Goal: Task Accomplishment & Management: Complete application form

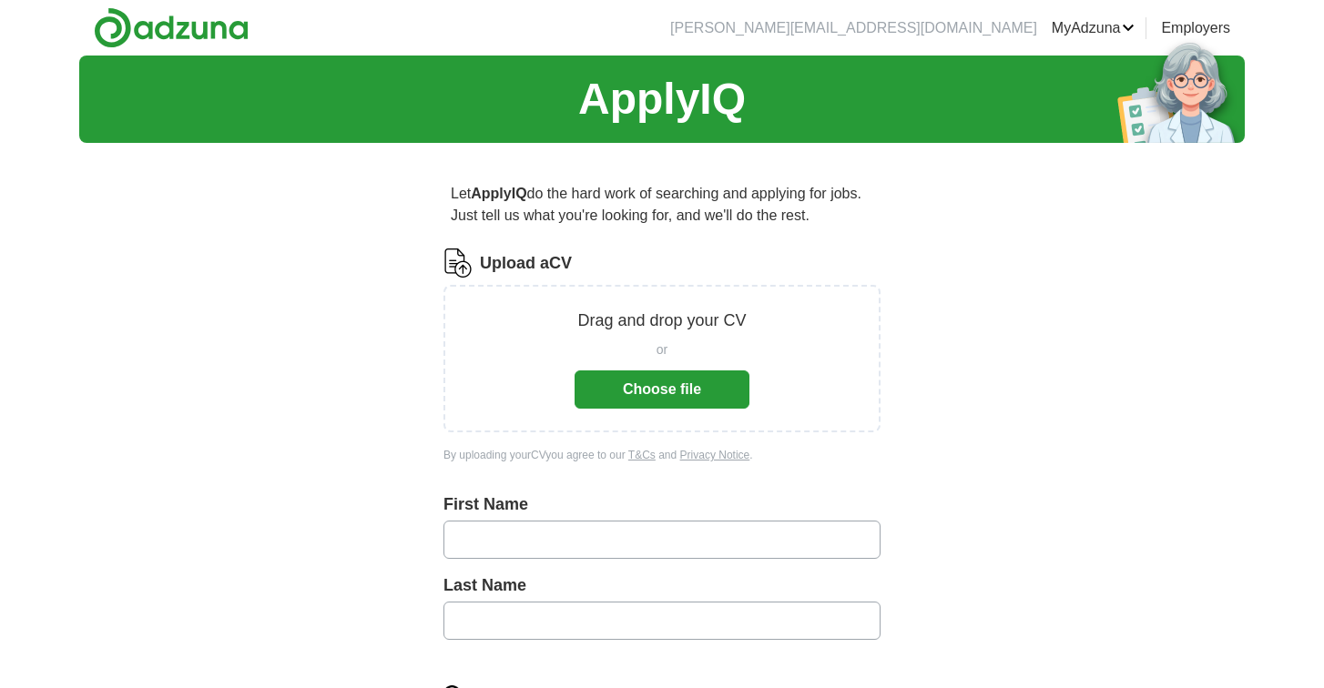
click at [728, 402] on button "Choose file" at bounding box center [662, 390] width 175 height 38
click at [674, 396] on button "Choose file" at bounding box center [662, 390] width 175 height 38
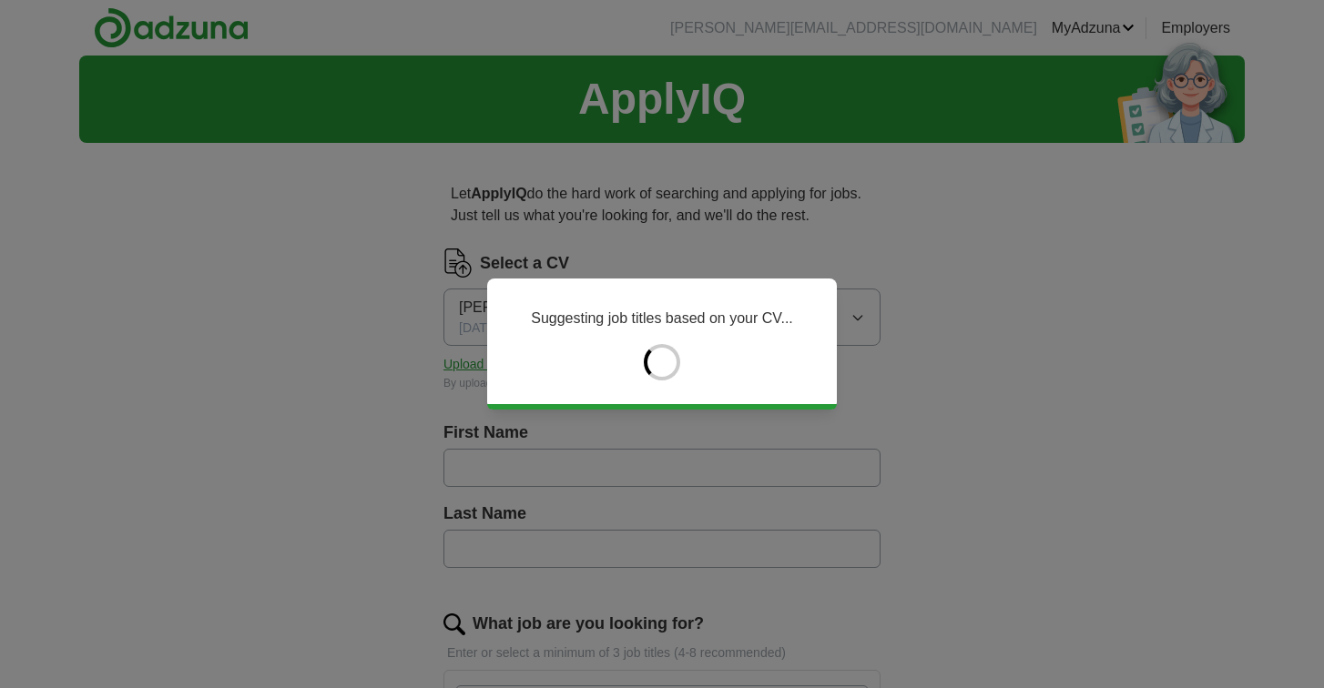
type input "********"
type input "*******"
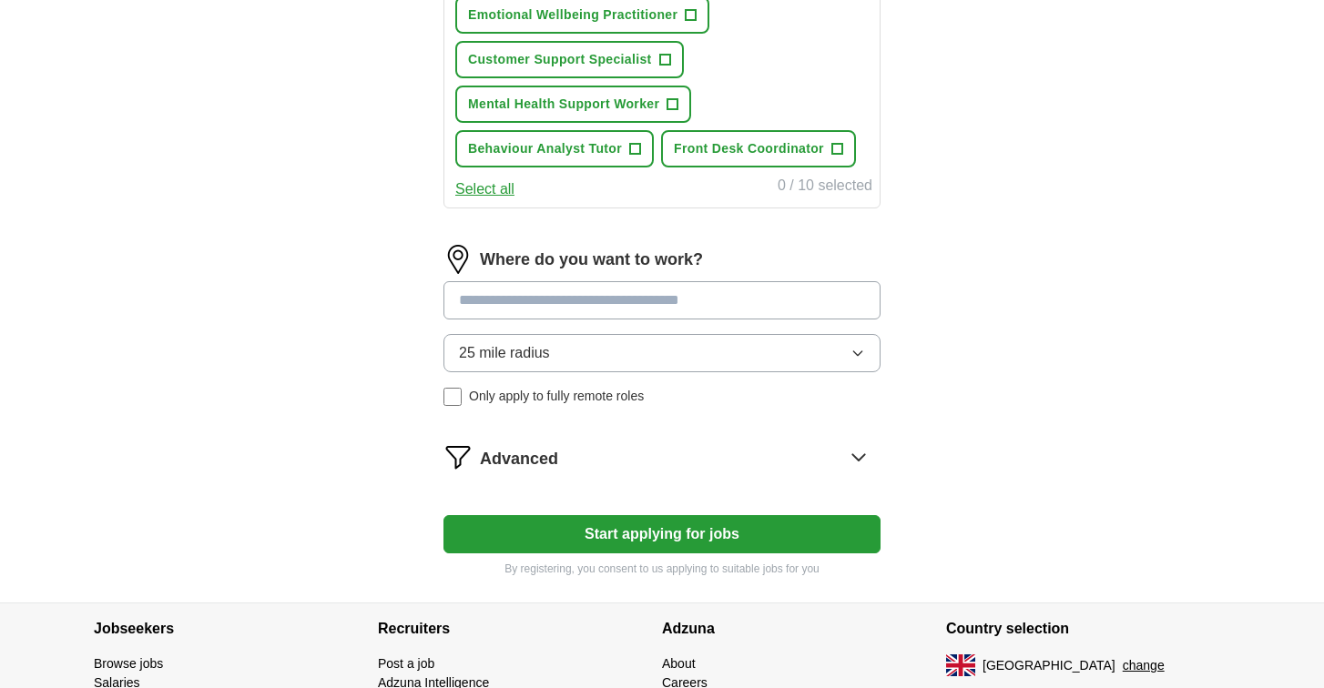
scroll to position [980, 0]
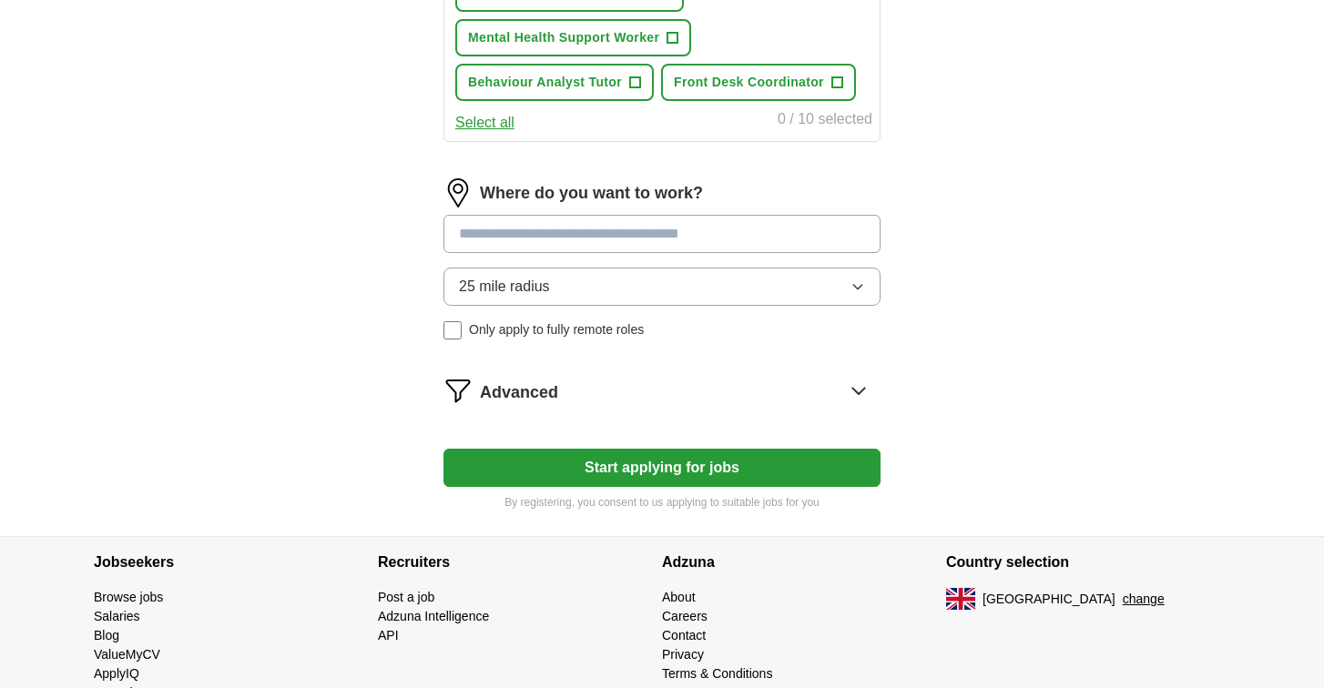
click at [732, 245] on input at bounding box center [661, 234] width 437 height 38
type input "****"
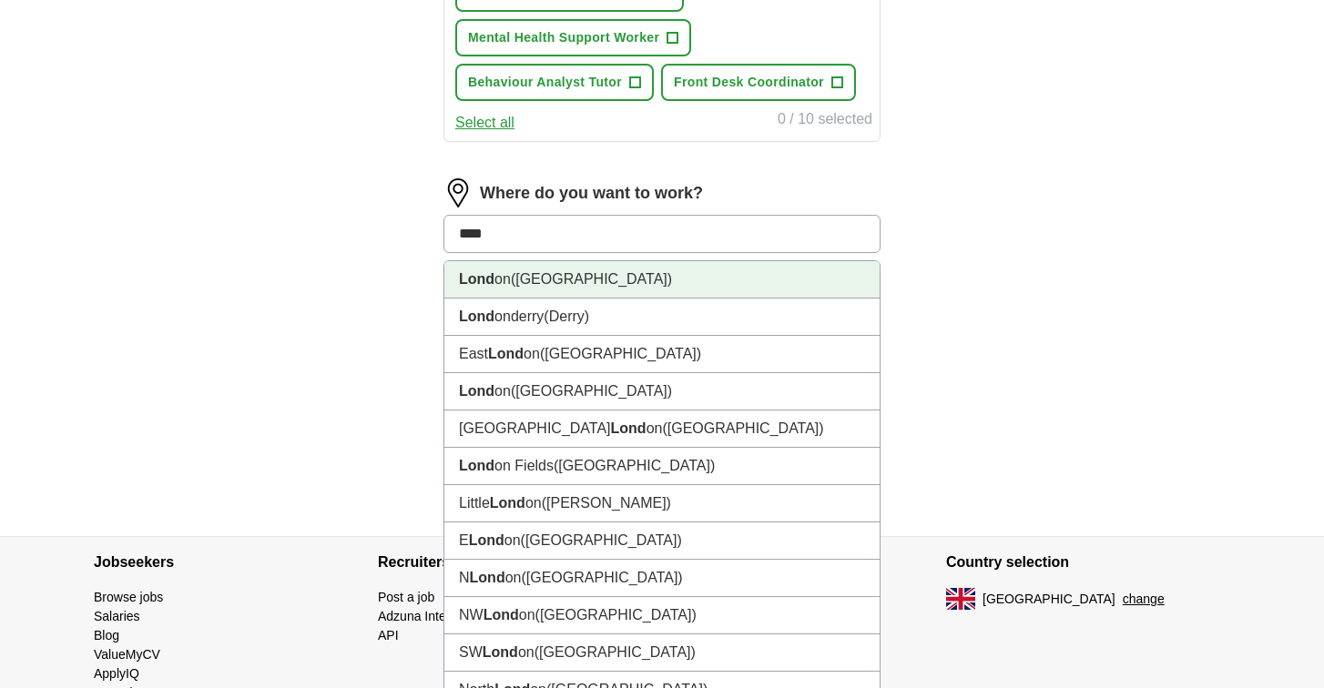
click at [782, 272] on li "Lond on ([GEOGRAPHIC_DATA])" at bounding box center [661, 279] width 435 height 37
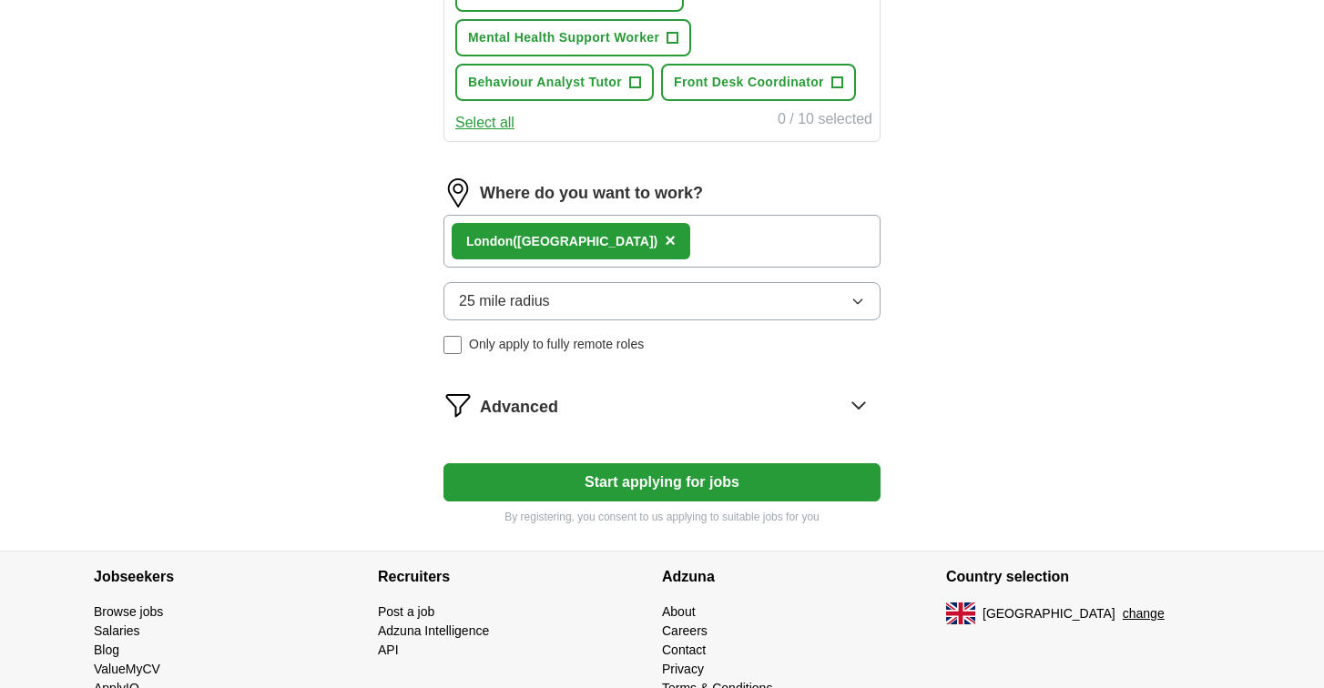
click at [765, 303] on button "25 mile radius" at bounding box center [661, 301] width 437 height 38
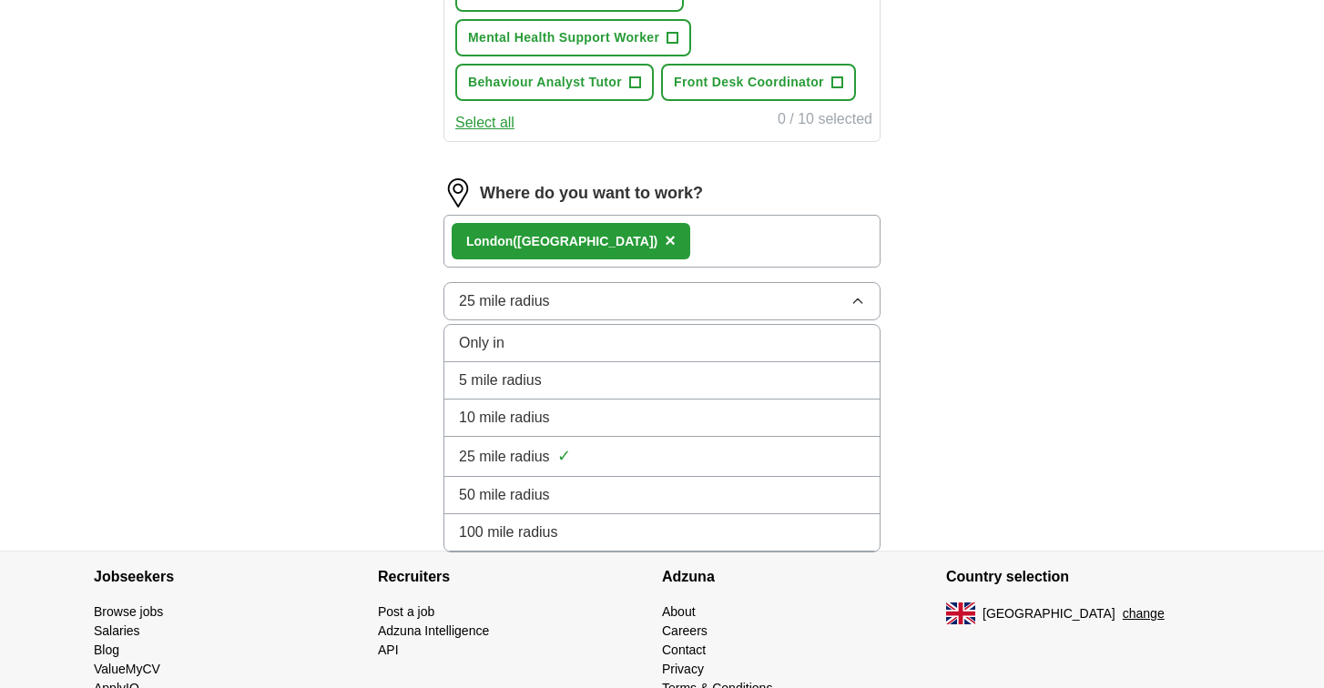
click at [710, 415] on div "10 mile radius" at bounding box center [662, 418] width 406 height 22
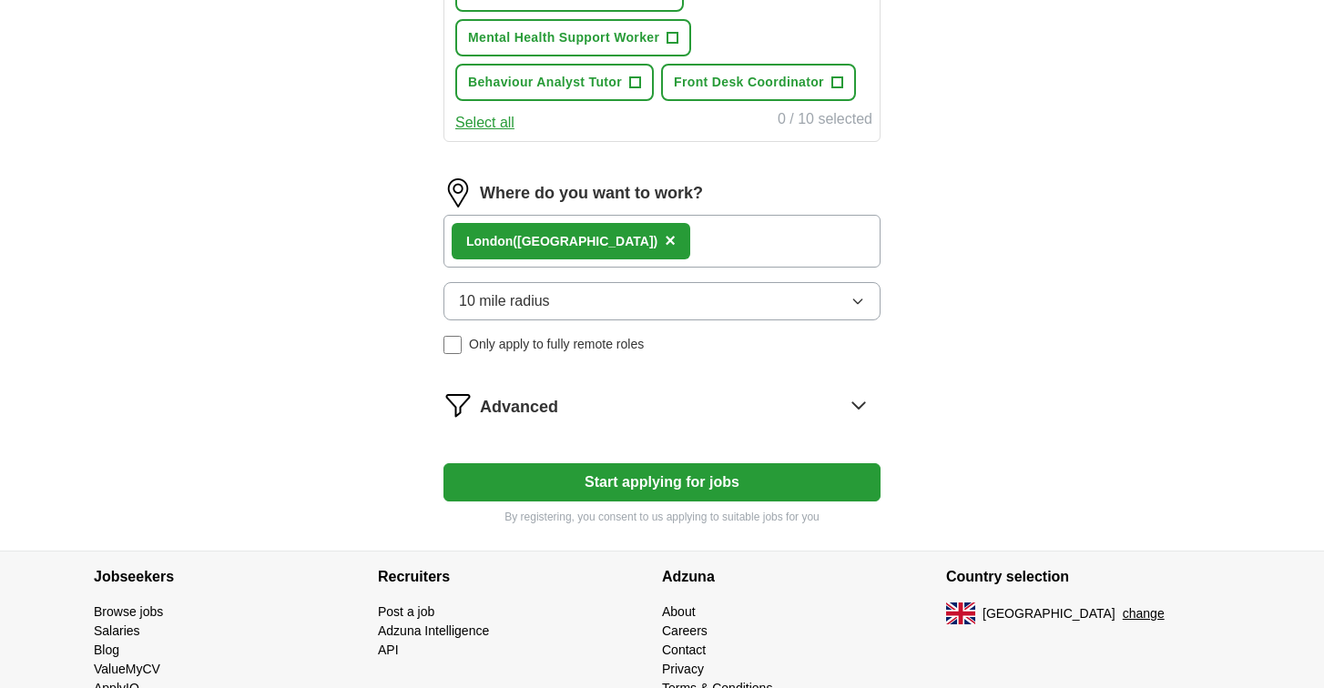
click at [810, 478] on button "Start applying for jobs" at bounding box center [661, 483] width 437 height 38
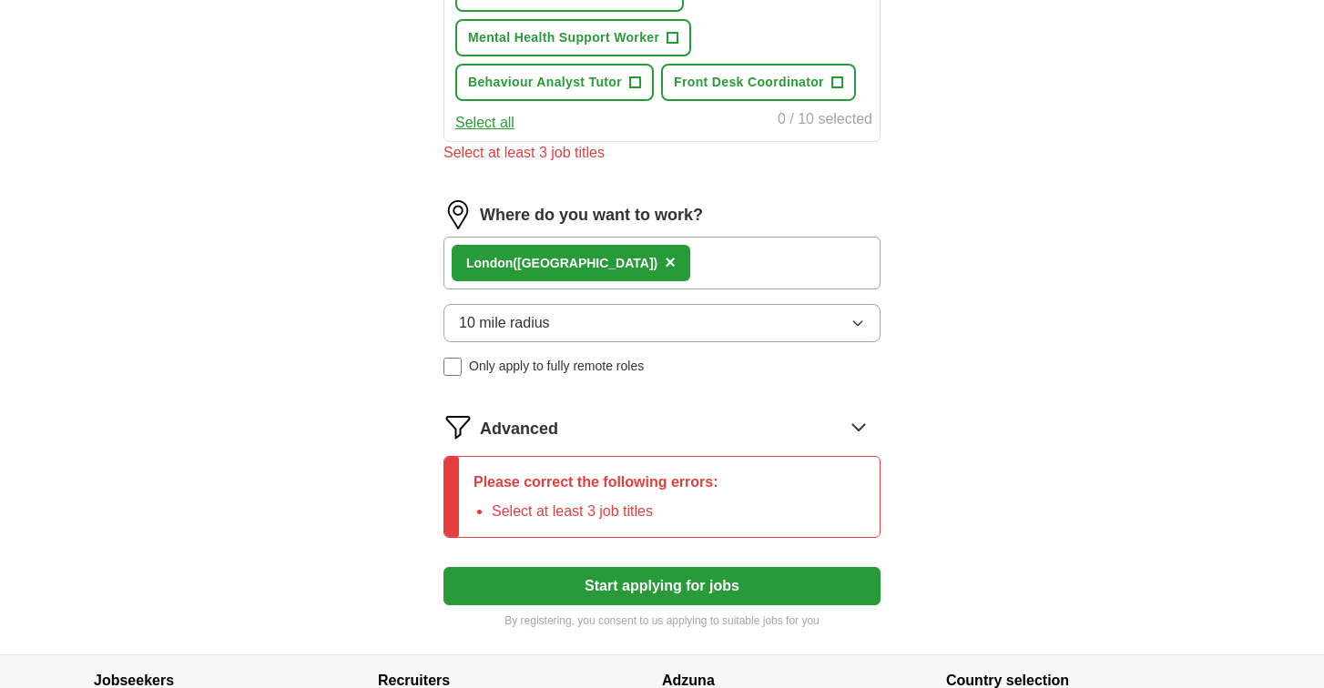
click at [843, 436] on div "Advanced" at bounding box center [680, 427] width 401 height 29
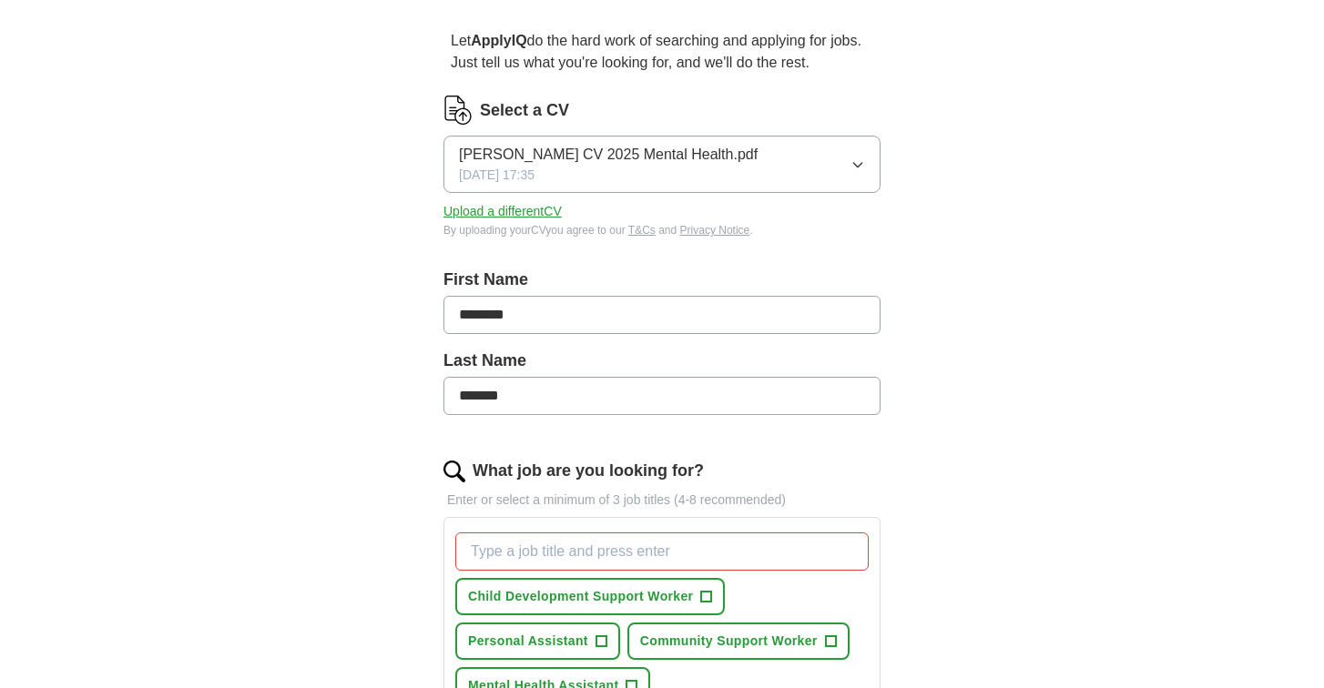
scroll to position [463, 0]
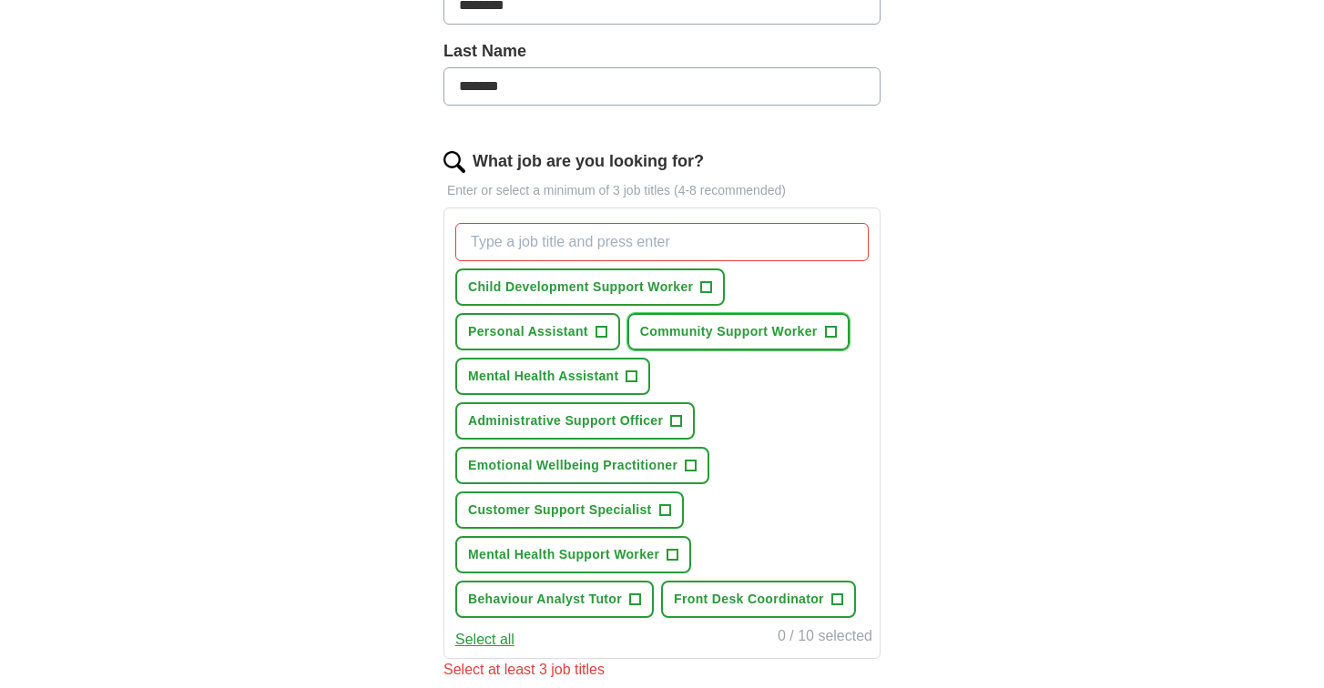
click at [718, 338] on span "Community Support Worker" at bounding box center [729, 331] width 178 height 19
click at [583, 377] on span "Mental Health Assistant" at bounding box center [543, 376] width 150 height 19
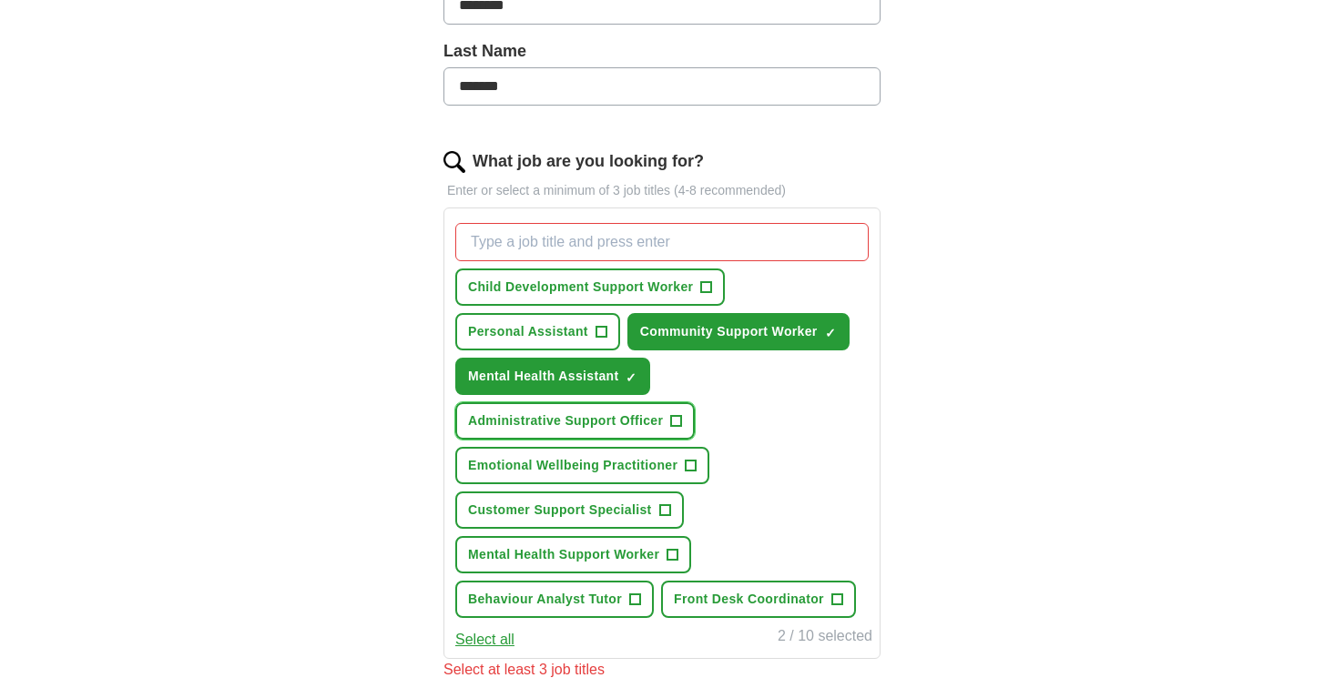
click at [663, 433] on button "Administrative Support Officer +" at bounding box center [574, 420] width 239 height 37
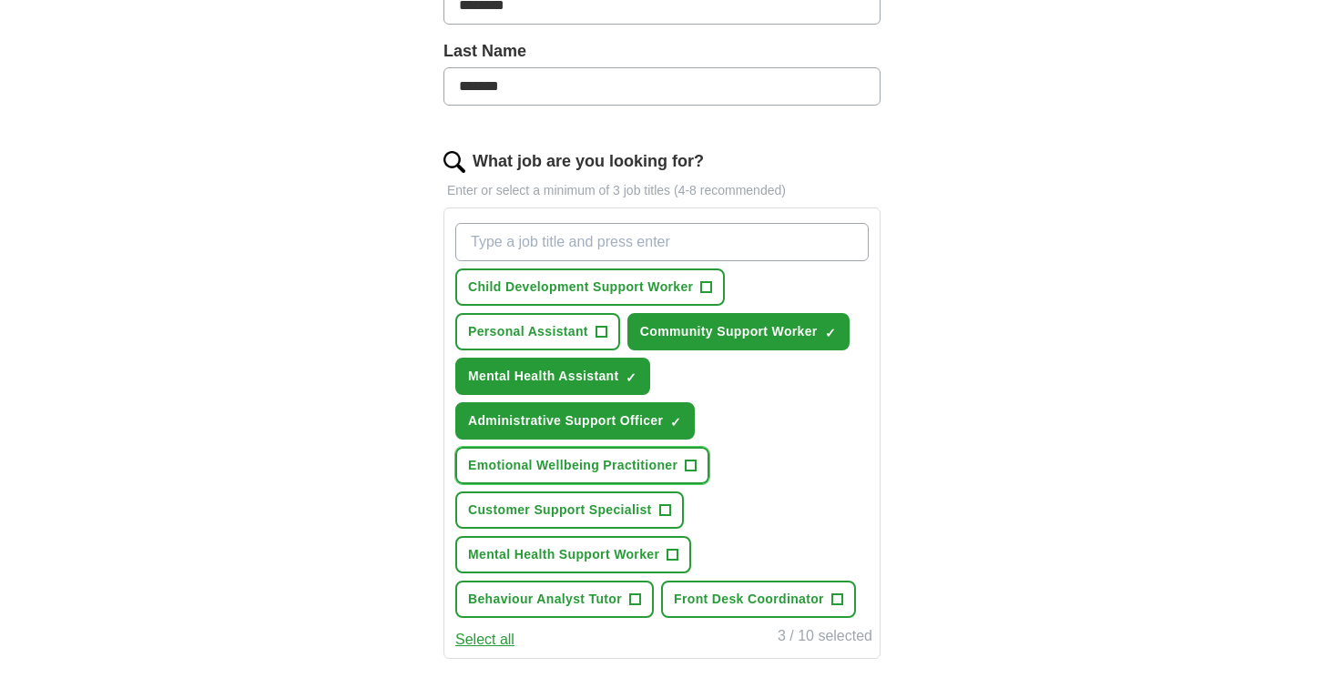
click at [664, 470] on span "Emotional Wellbeing Practitioner" at bounding box center [572, 465] width 209 height 19
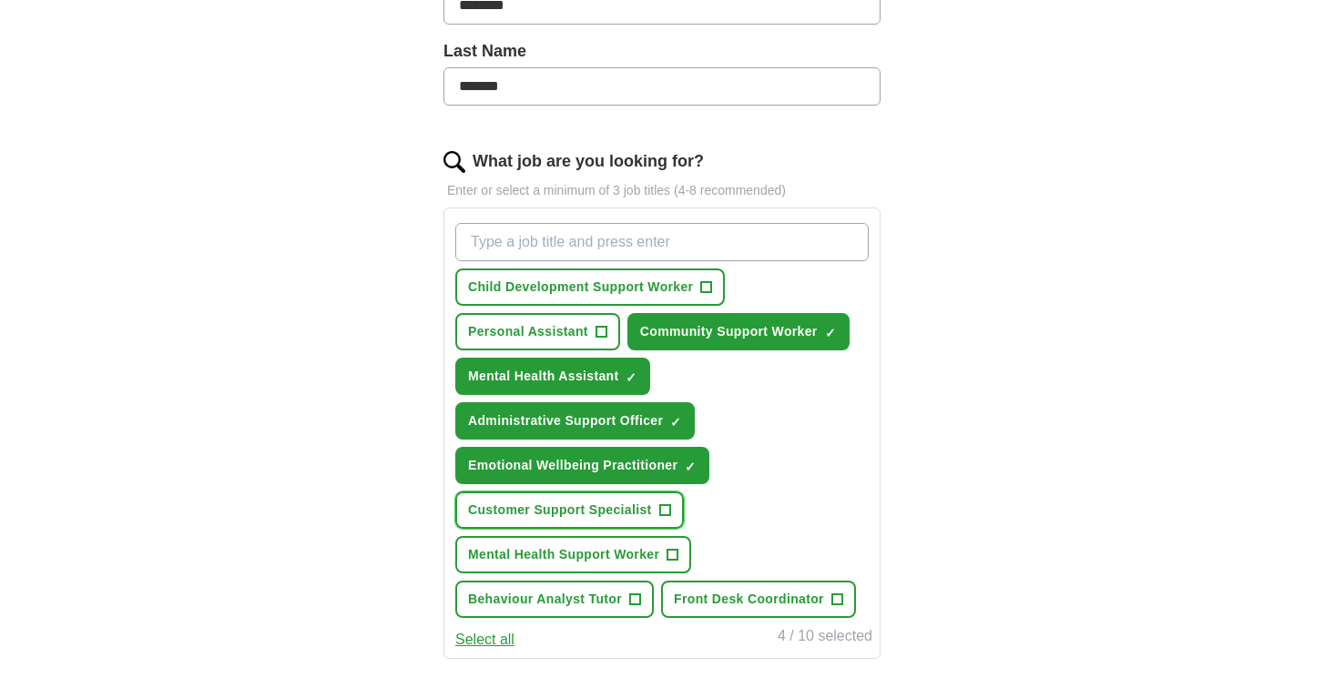
click at [646, 513] on span "Customer Support Specialist" at bounding box center [560, 510] width 184 height 19
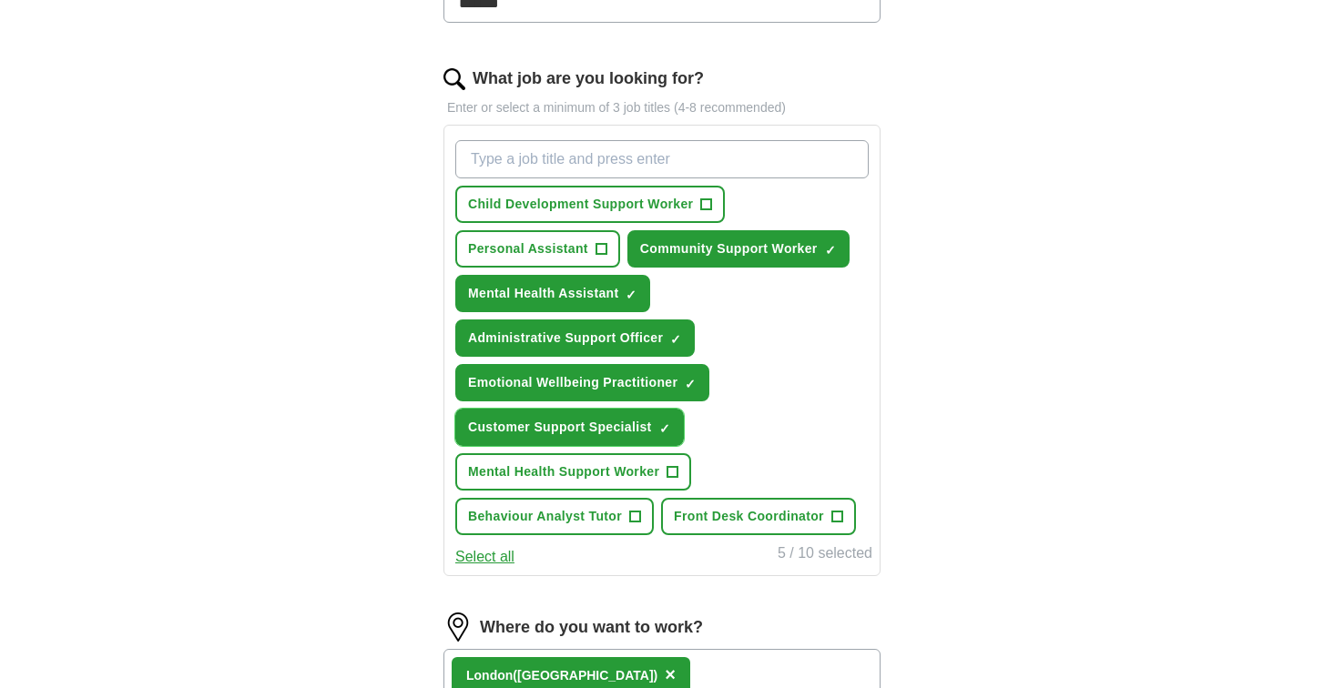
scroll to position [560, 0]
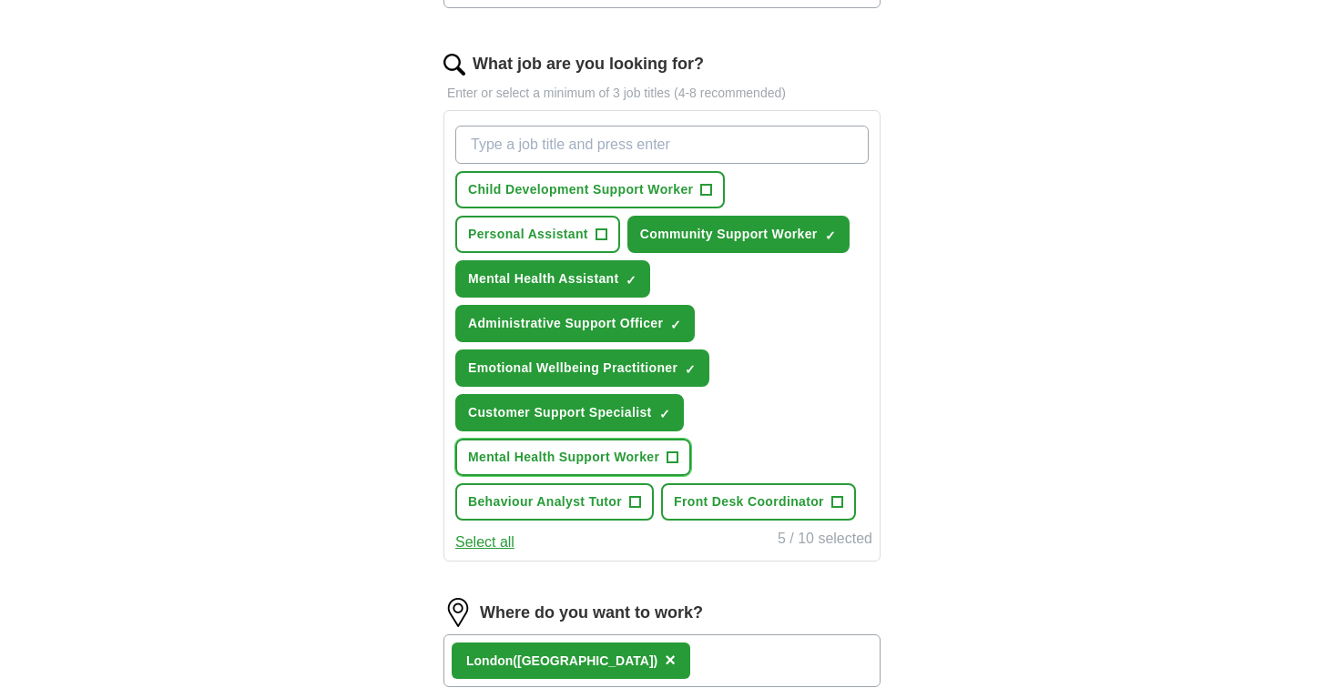
click at [665, 463] on button "Mental Health Support Worker +" at bounding box center [573, 457] width 236 height 37
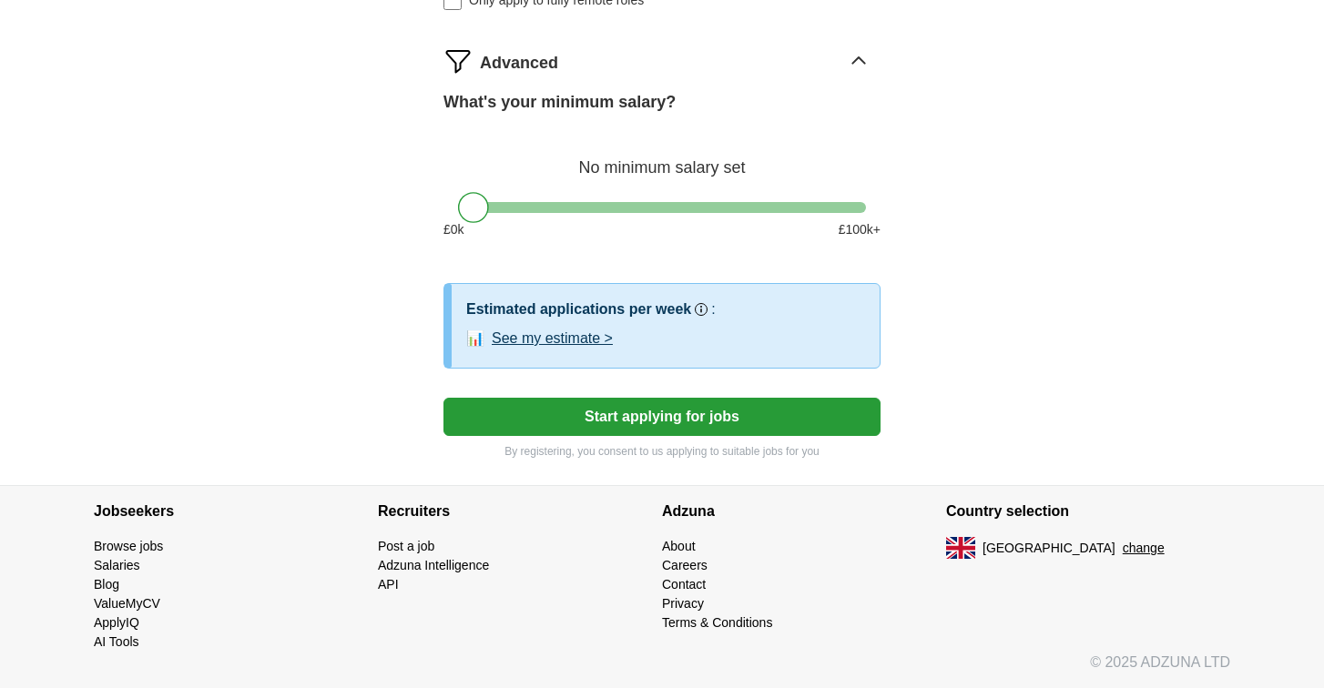
click at [767, 418] on button "Start applying for jobs" at bounding box center [661, 417] width 437 height 38
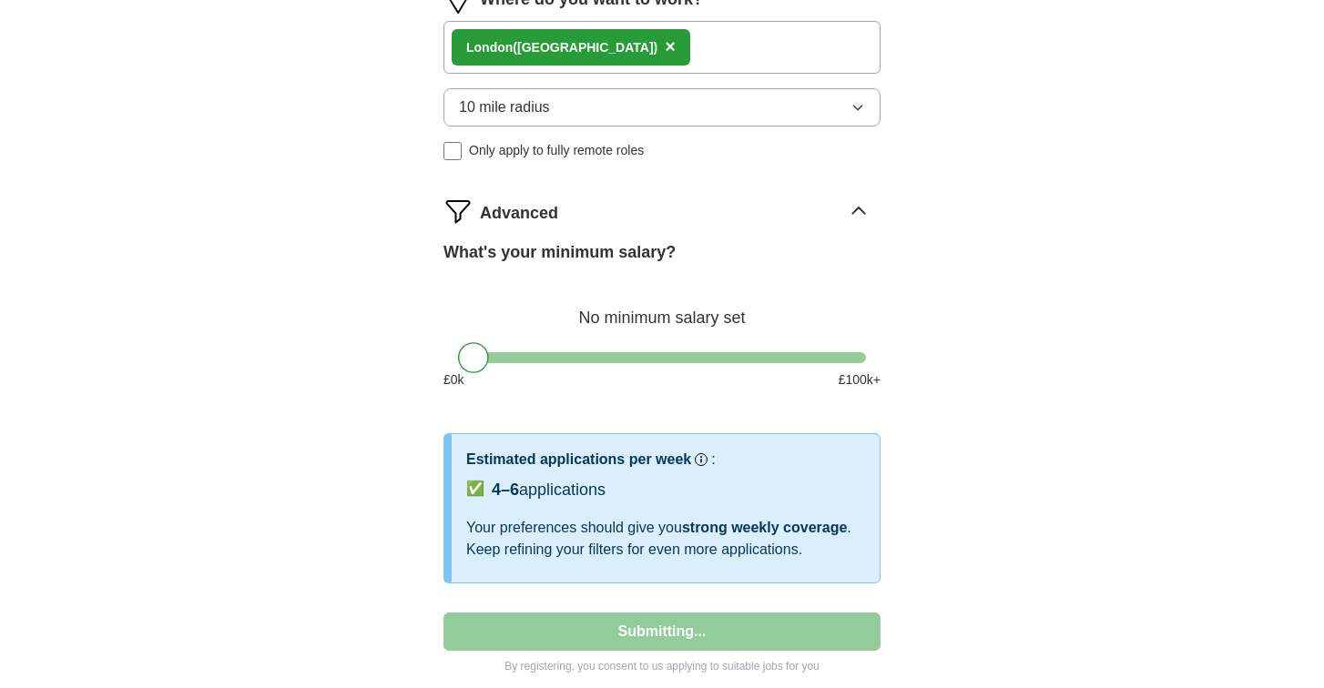
select select "**"
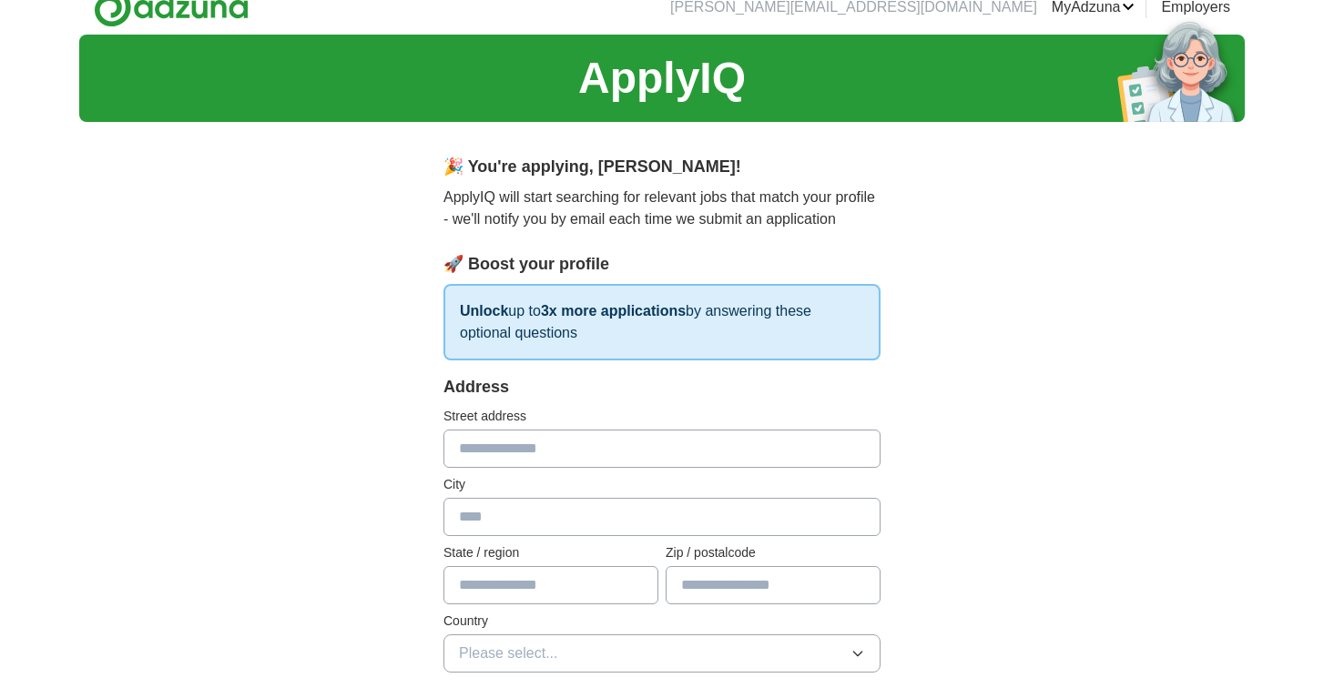
scroll to position [0, 0]
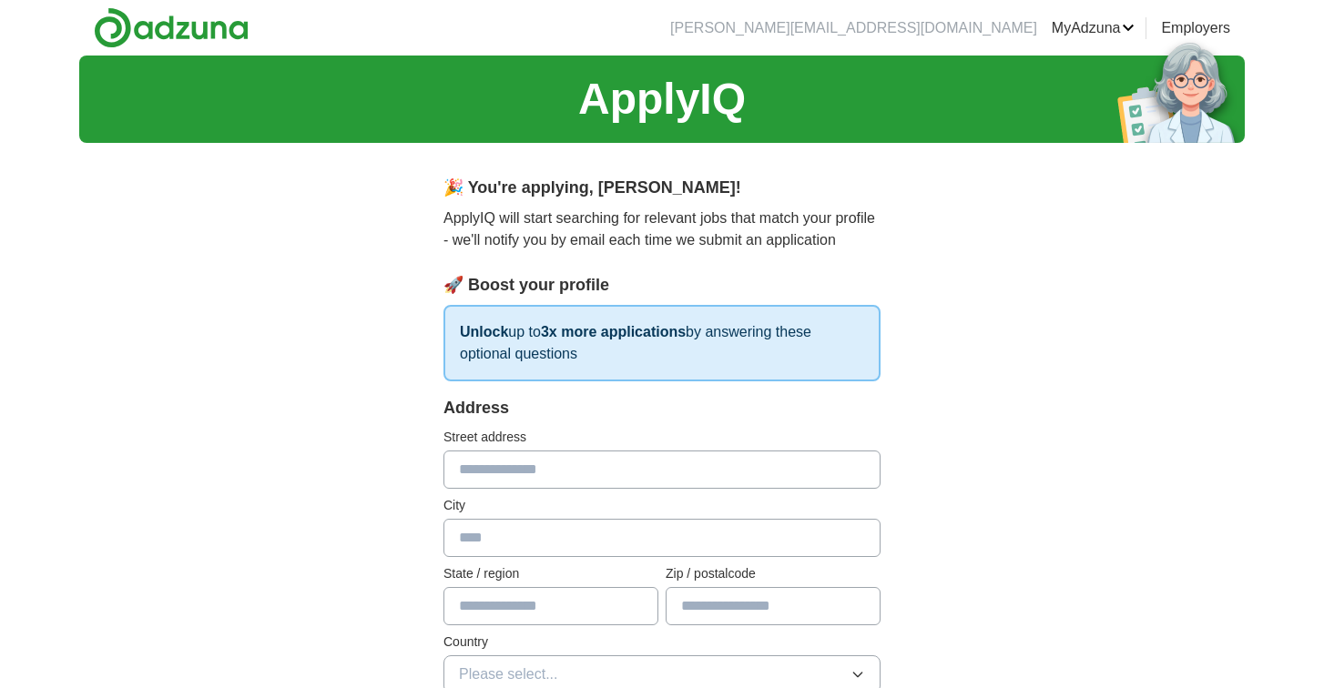
click at [783, 471] on input "text" at bounding box center [661, 470] width 437 height 38
type input "**********"
type input "******"
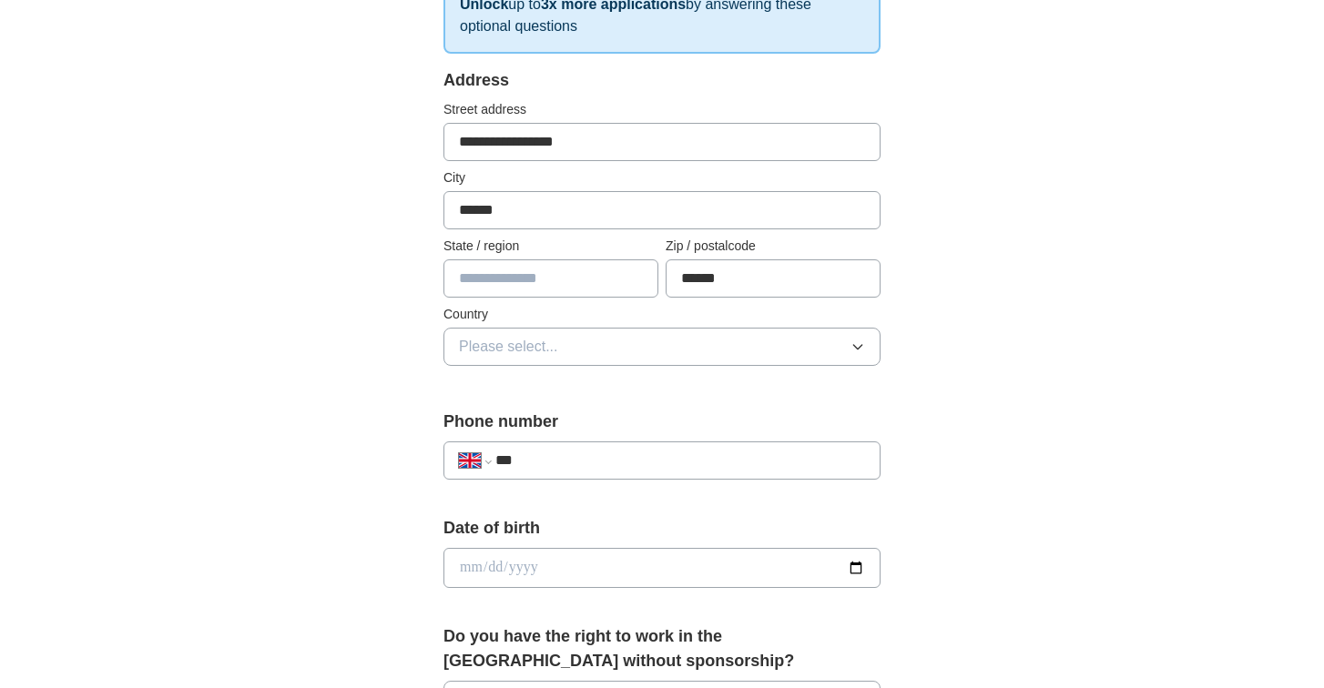
scroll to position [461, 0]
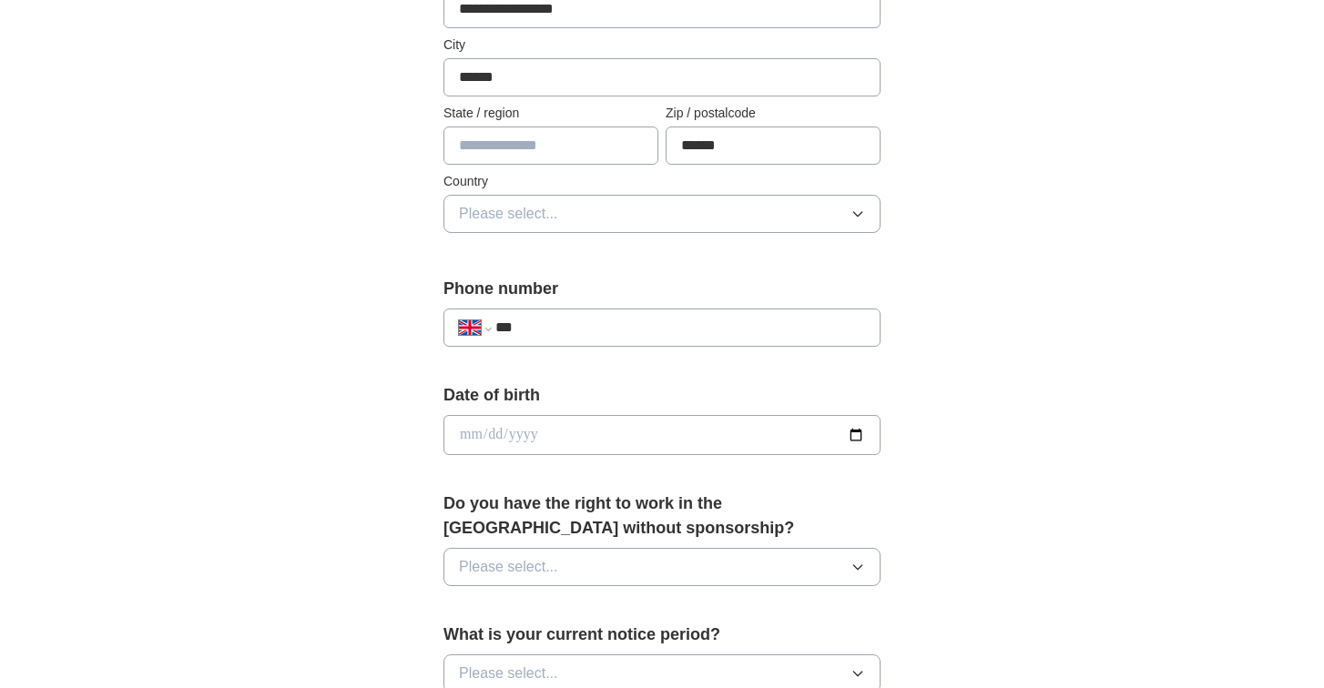
click at [705, 230] on button "Please select..." at bounding box center [661, 214] width 437 height 38
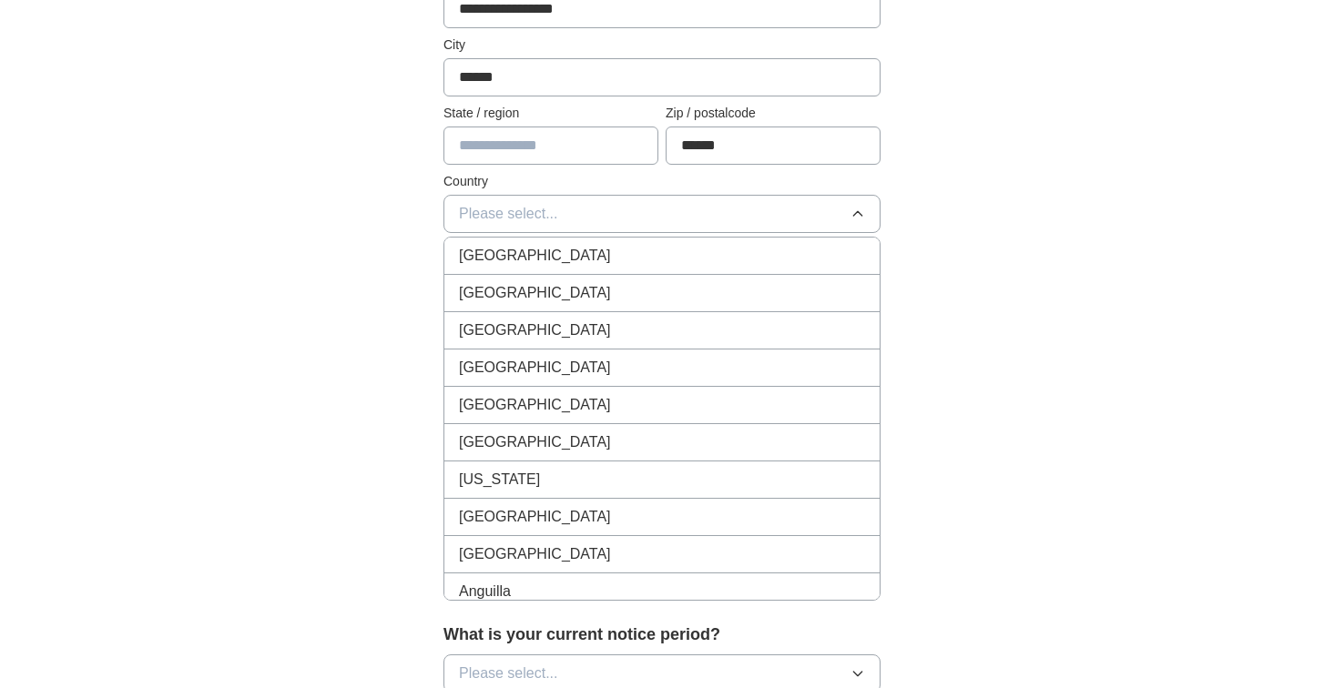
click at [682, 260] on div "[GEOGRAPHIC_DATA]" at bounding box center [662, 256] width 406 height 22
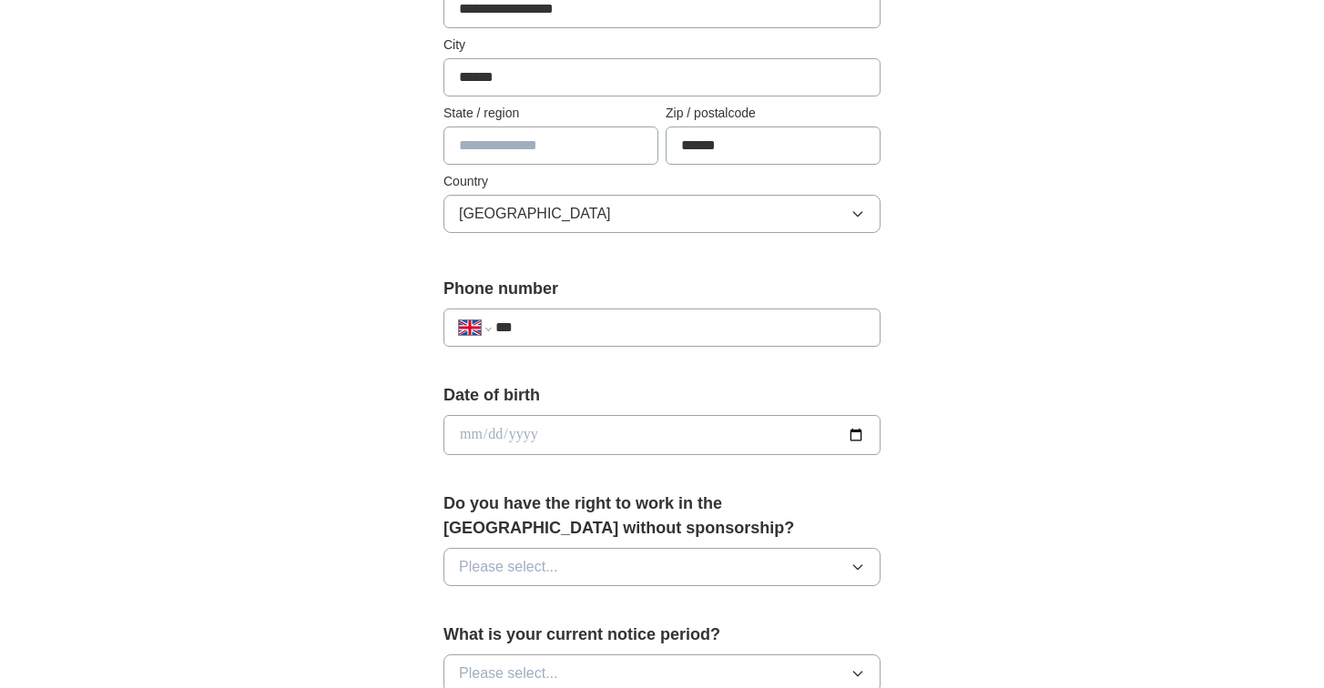
click at [721, 327] on input "***" at bounding box center [680, 328] width 370 height 22
type input "**********"
click at [700, 431] on input "date" at bounding box center [661, 435] width 437 height 40
type input "**********"
click at [659, 554] on button "Please select..." at bounding box center [661, 567] width 437 height 38
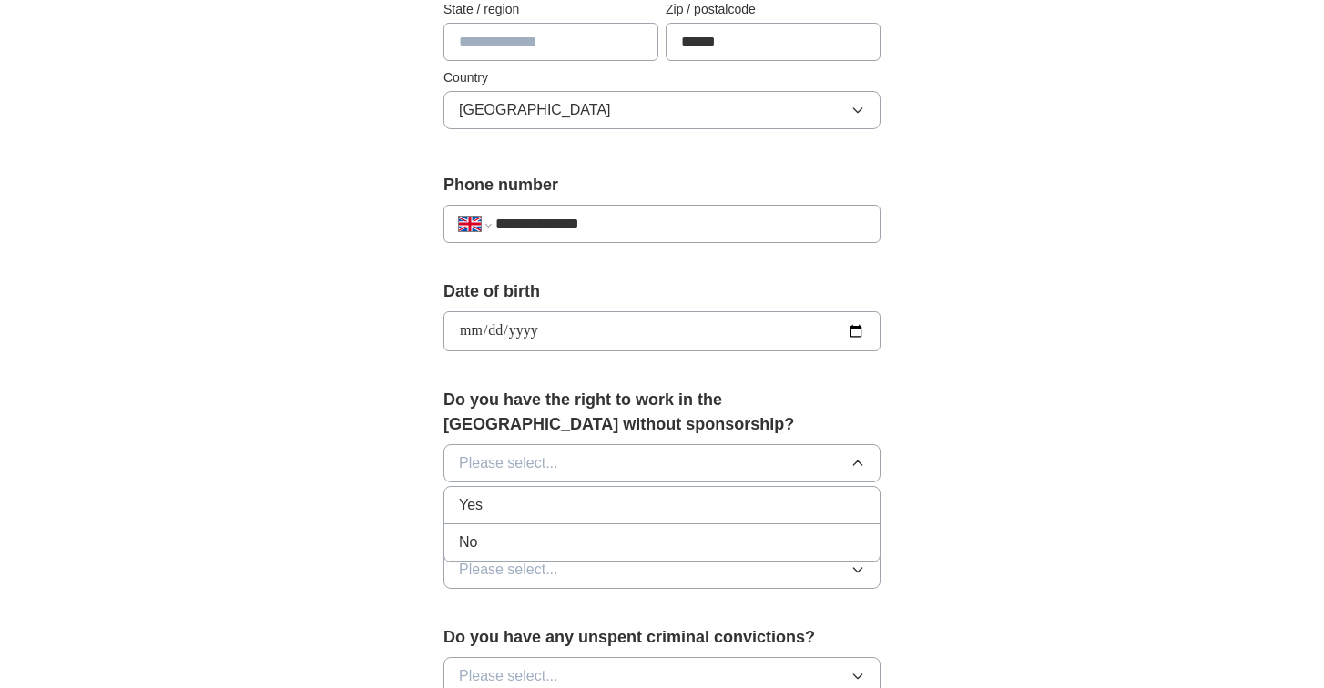
scroll to position [581, 0]
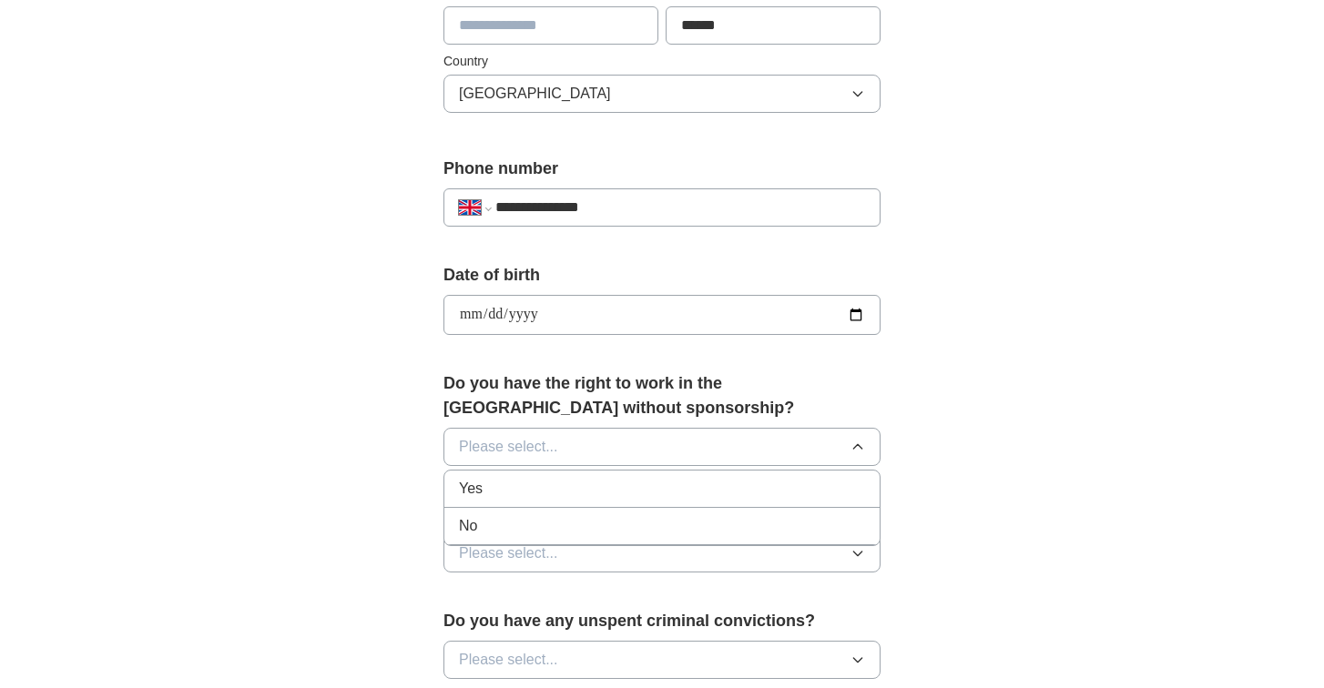
click at [614, 499] on div "Yes" at bounding box center [662, 489] width 406 height 22
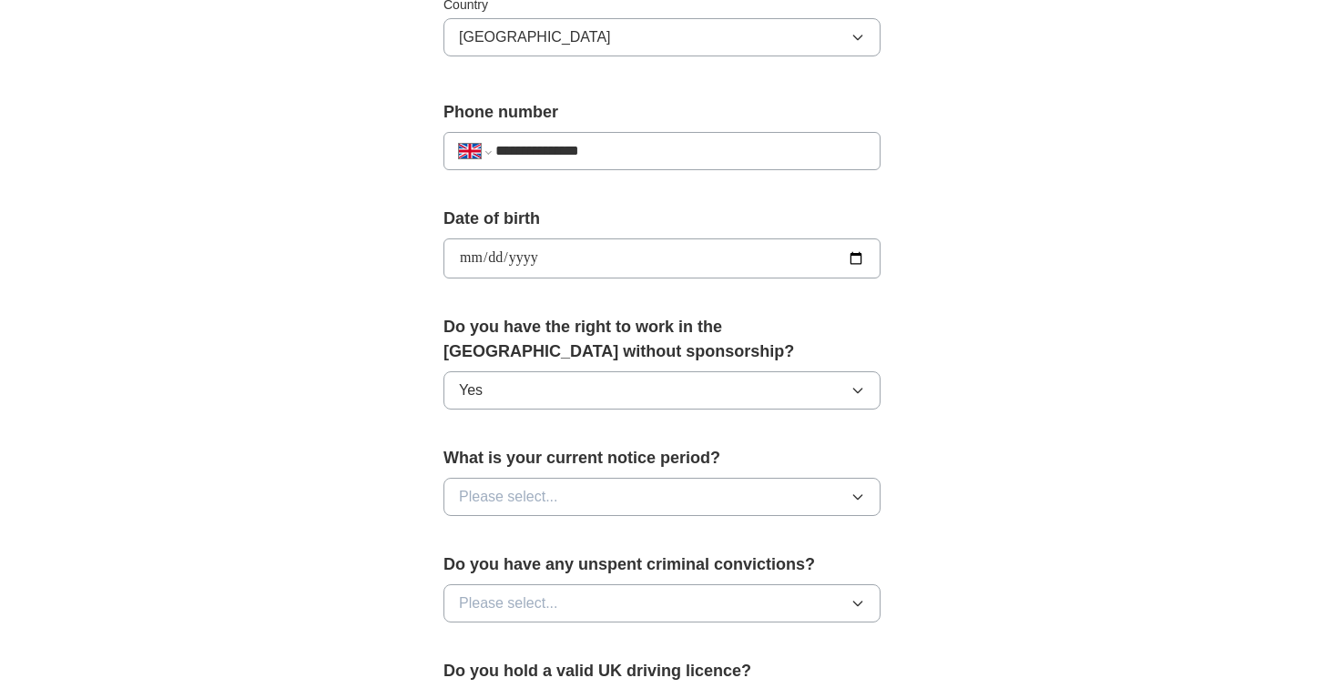
scroll to position [676, 0]
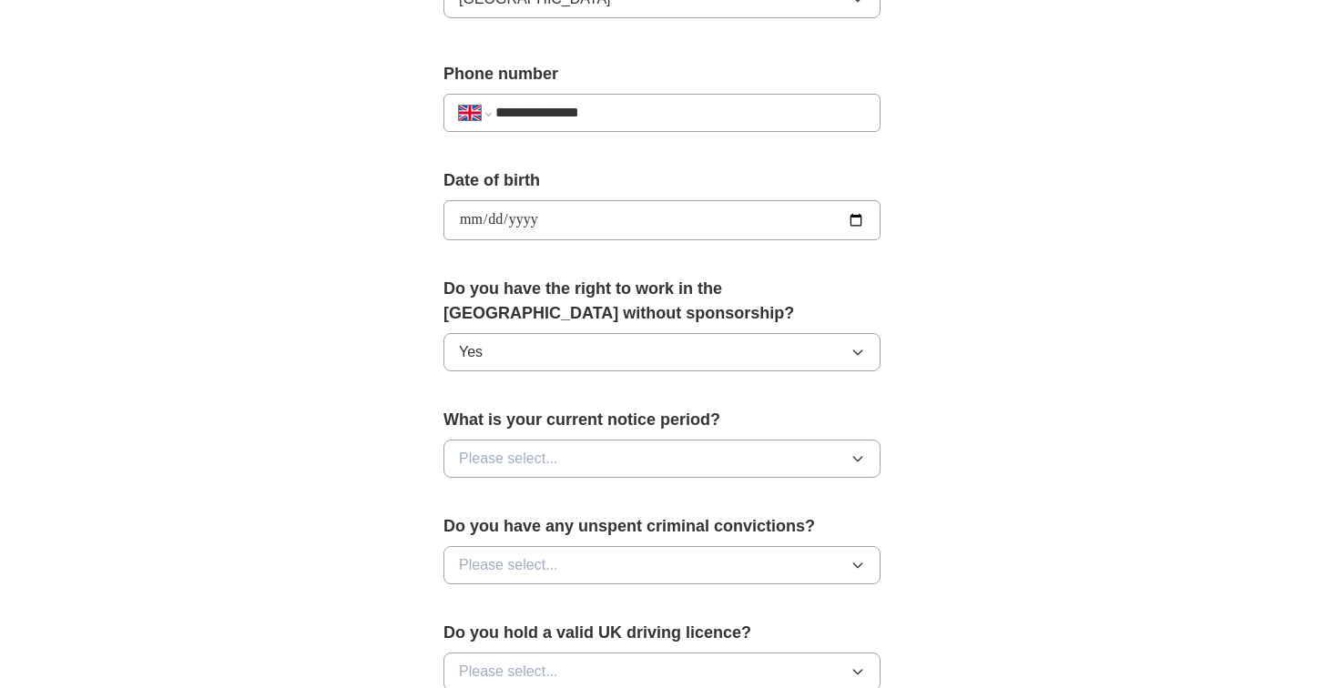
click at [709, 462] on button "Please select..." at bounding box center [661, 459] width 437 height 38
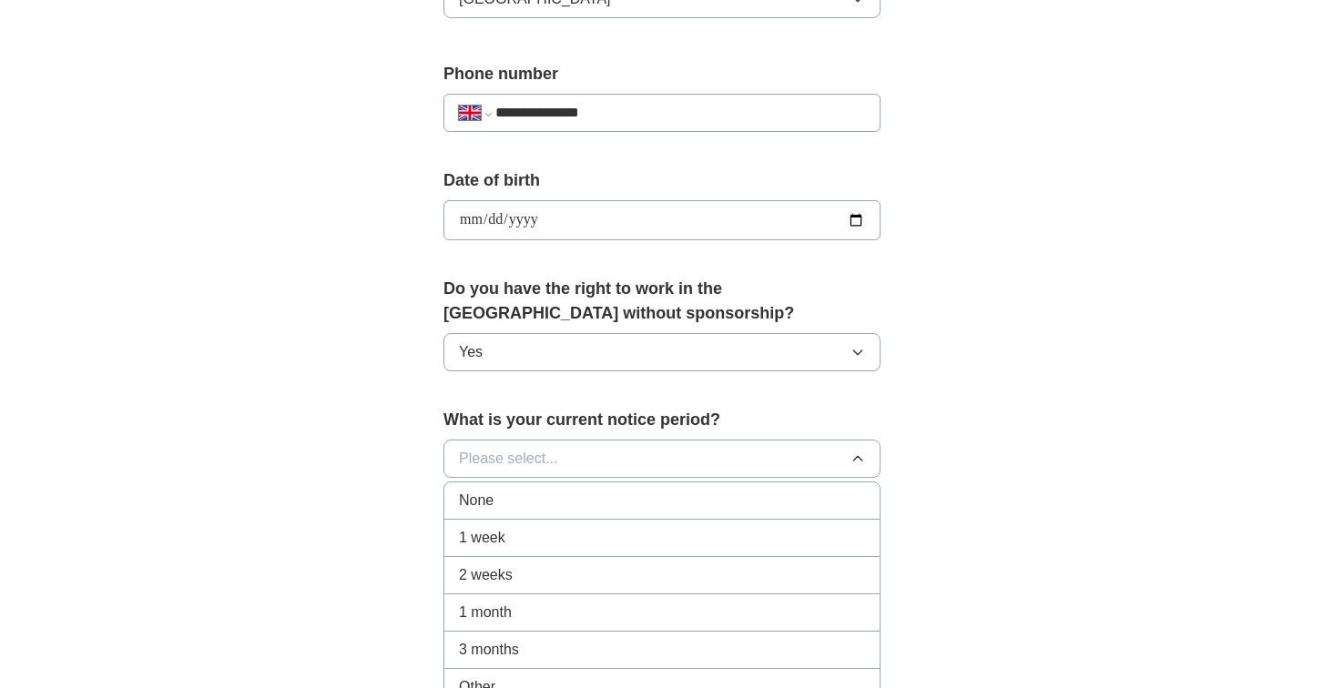
click at [618, 507] on div "None" at bounding box center [662, 501] width 406 height 22
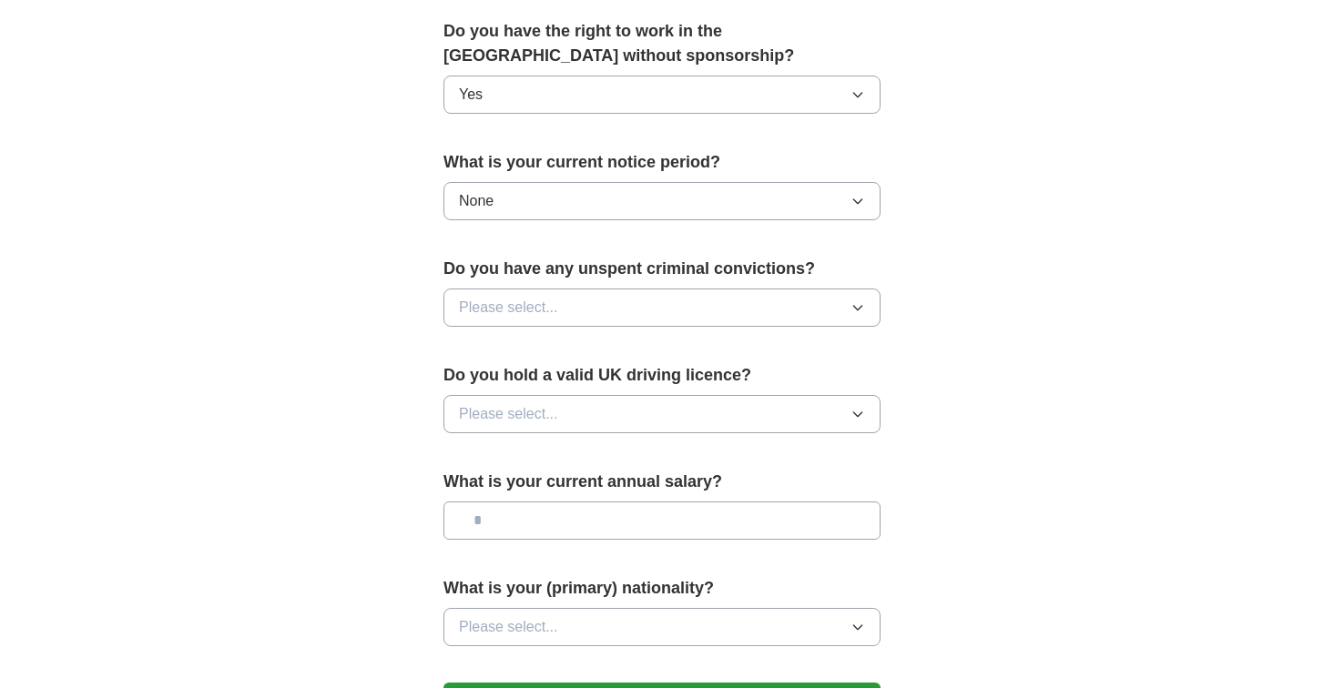
scroll to position [975, 0]
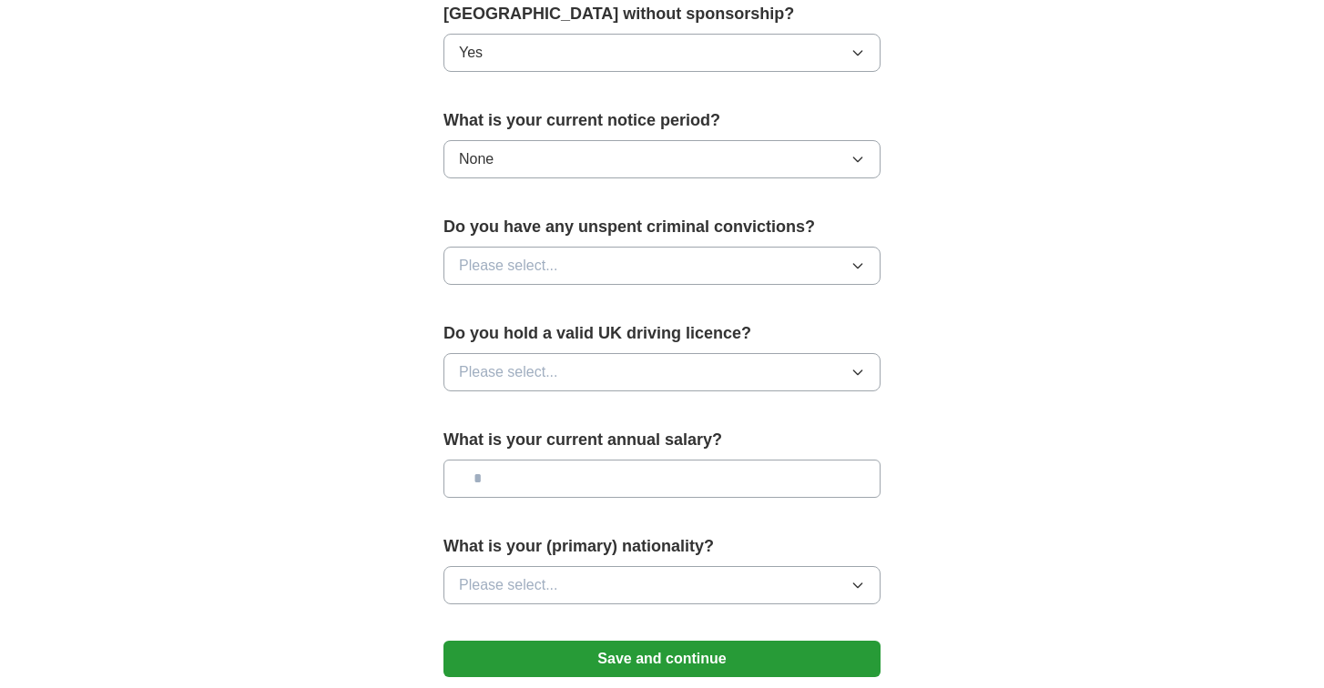
click at [749, 259] on button "Please select..." at bounding box center [661, 266] width 437 height 38
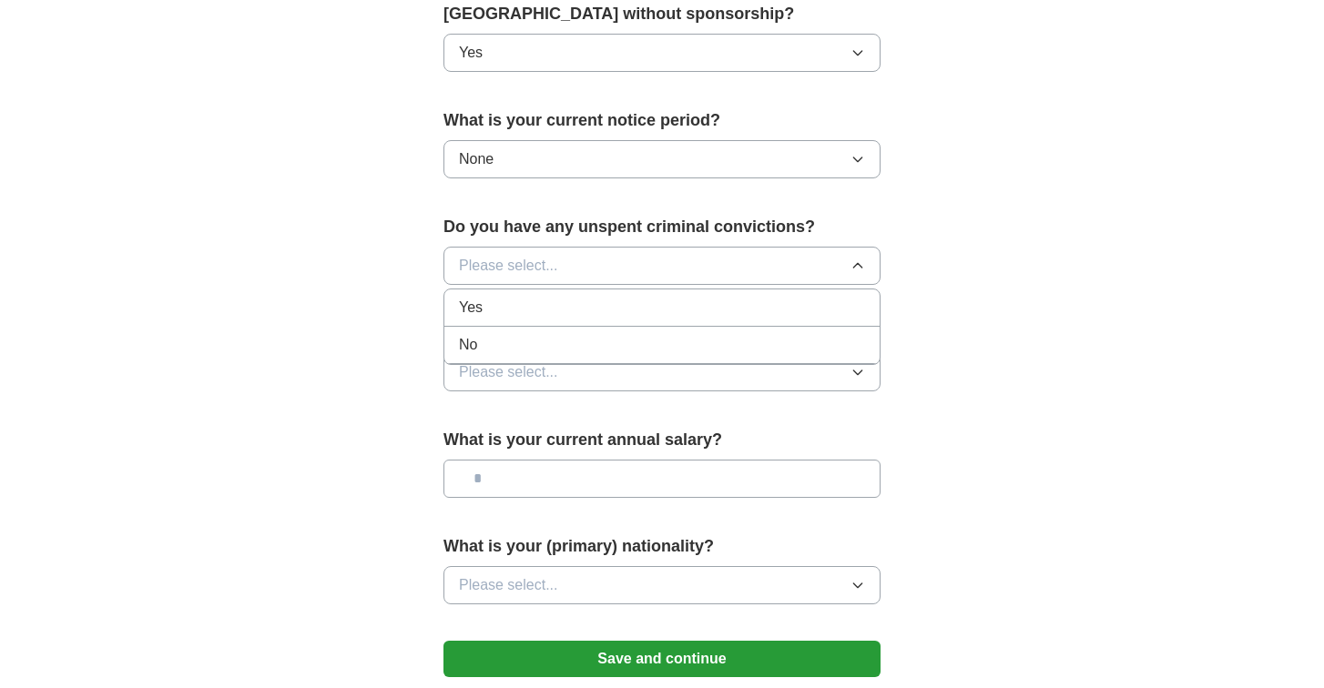
click at [657, 339] on div "No" at bounding box center [662, 345] width 406 height 22
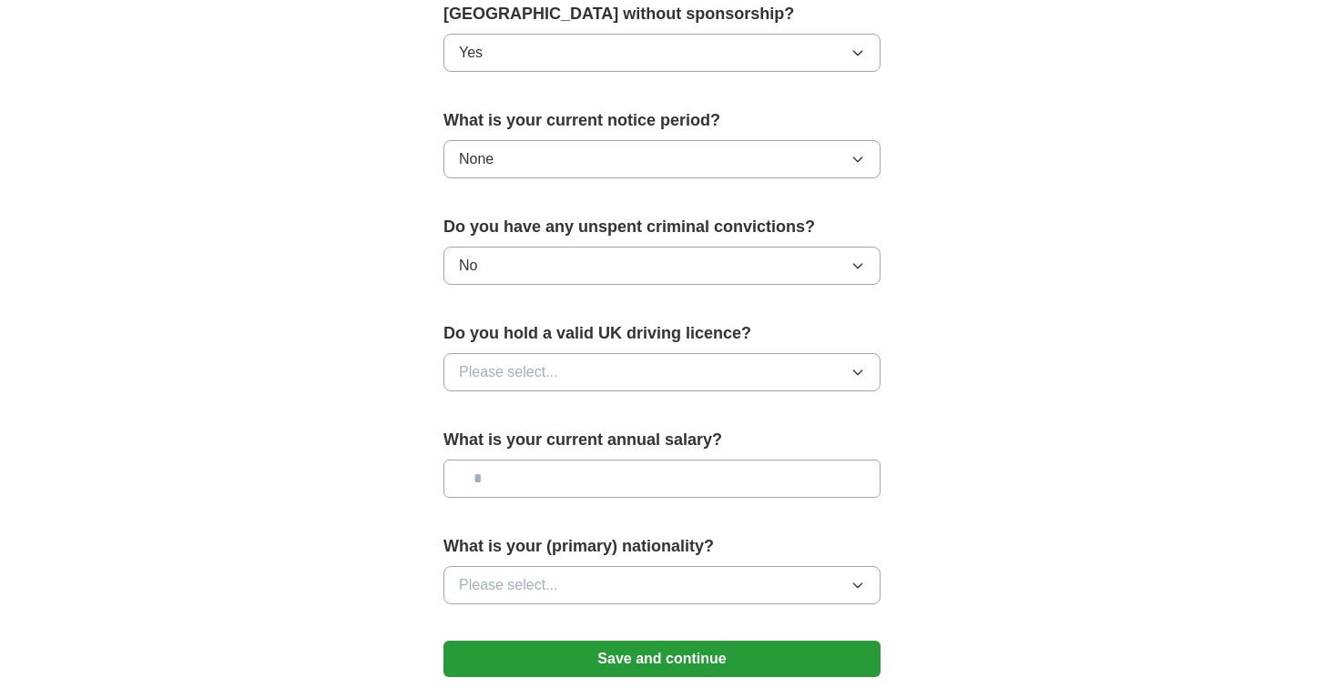
click at [647, 366] on button "Please select..." at bounding box center [661, 372] width 437 height 38
click at [609, 442] on div "No" at bounding box center [662, 452] width 406 height 22
click at [661, 488] on input "text" at bounding box center [661, 479] width 437 height 38
type input "*******"
click at [700, 582] on button "Please select..." at bounding box center [661, 585] width 437 height 38
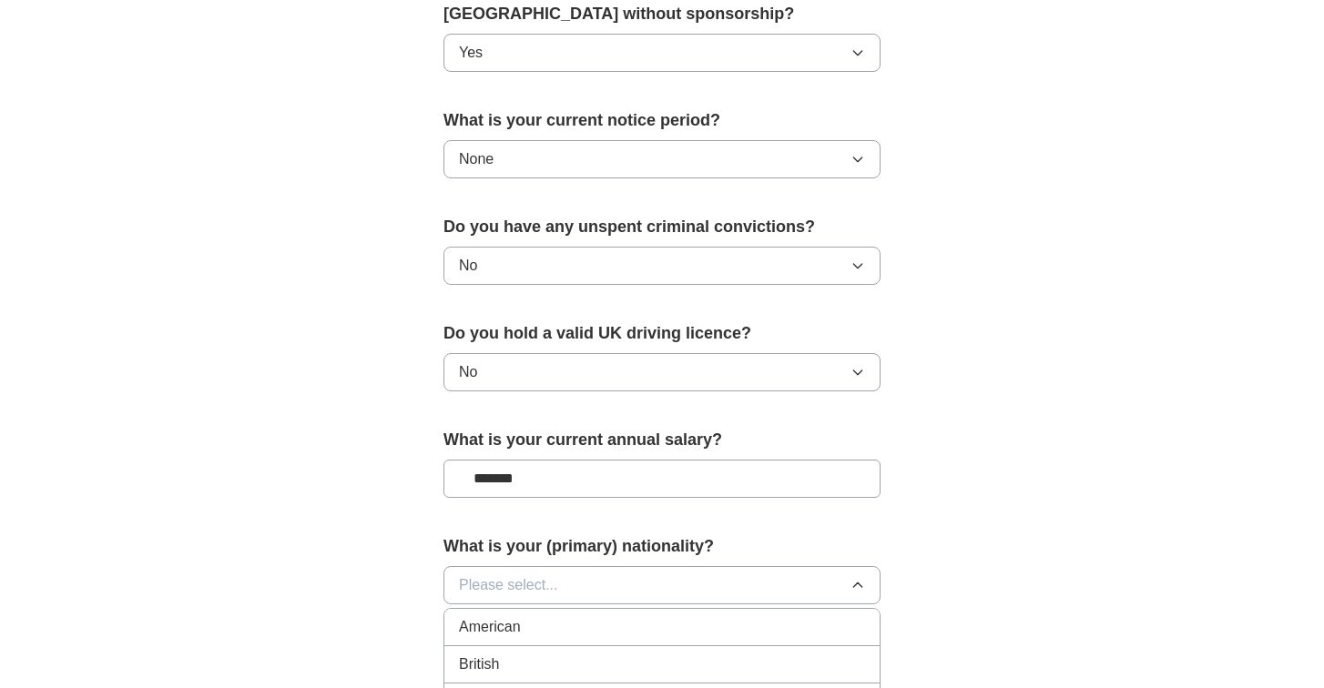
click at [698, 585] on button "Please select..." at bounding box center [661, 585] width 437 height 38
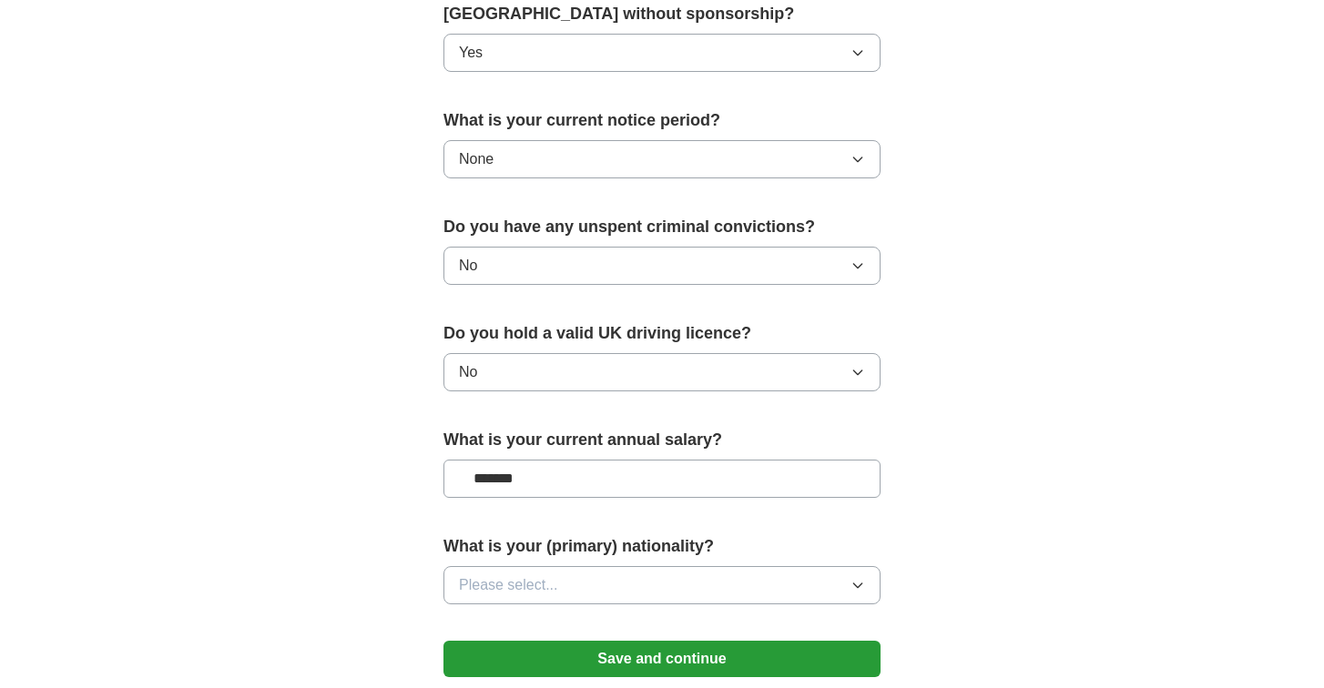
click at [698, 585] on button "Please select..." at bounding box center [661, 585] width 437 height 38
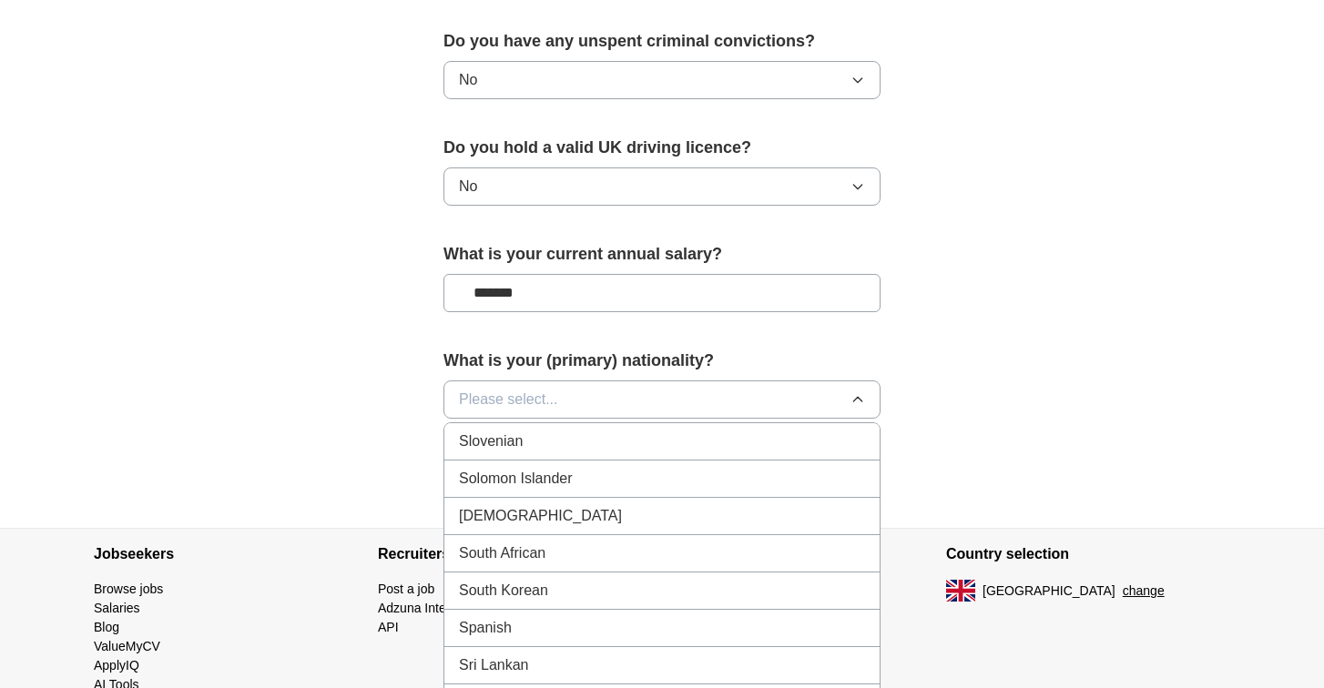
scroll to position [6107, 0]
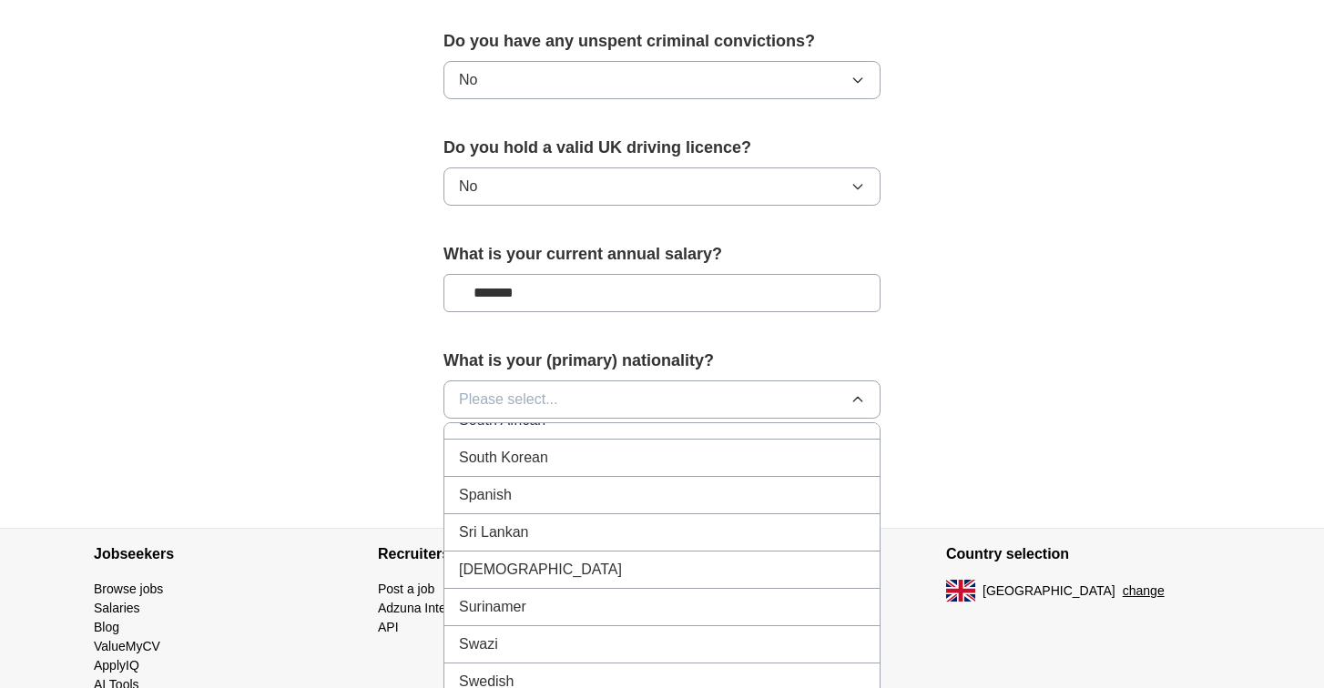
click at [637, 502] on div "Spanish" at bounding box center [662, 495] width 406 height 22
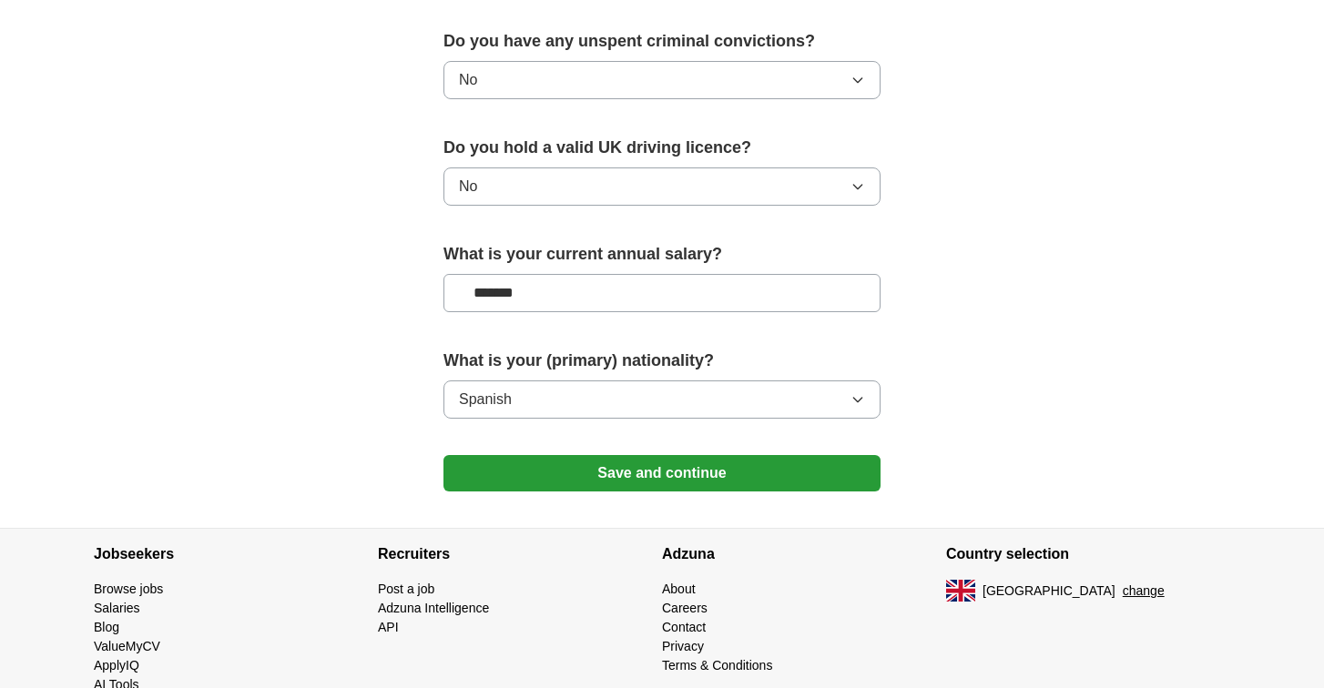
click at [658, 480] on button "Save and continue" at bounding box center [661, 473] width 437 height 36
